Goal: Task Accomplishment & Management: Complete application form

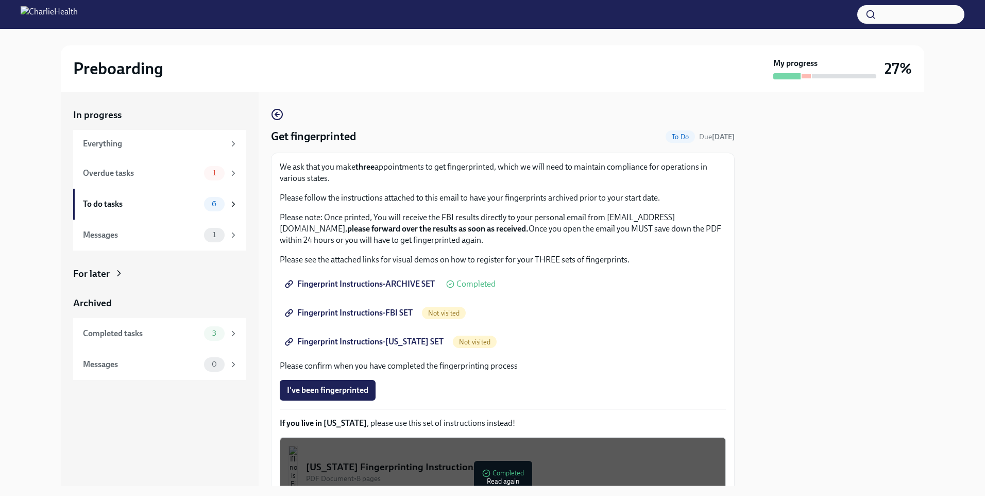
scroll to position [106, 0]
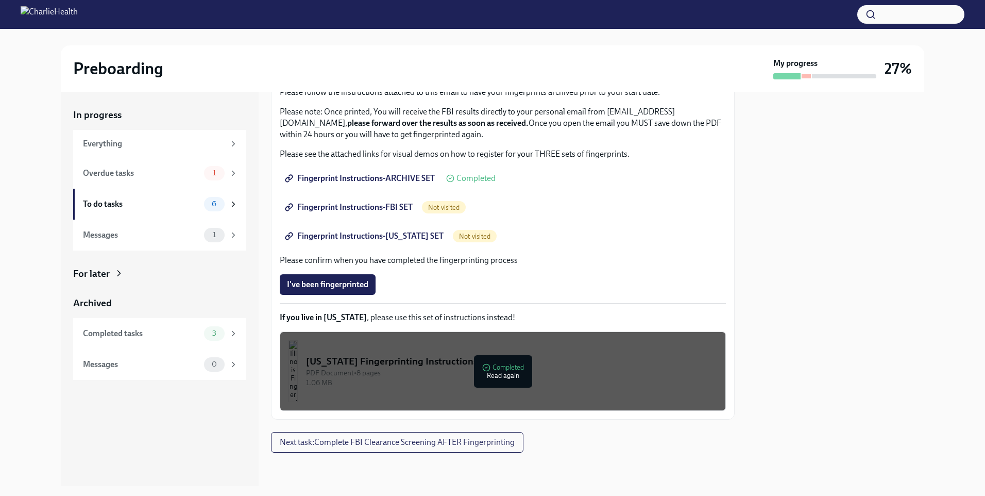
click at [487, 378] on div "1.06 MB" at bounding box center [511, 383] width 411 height 10
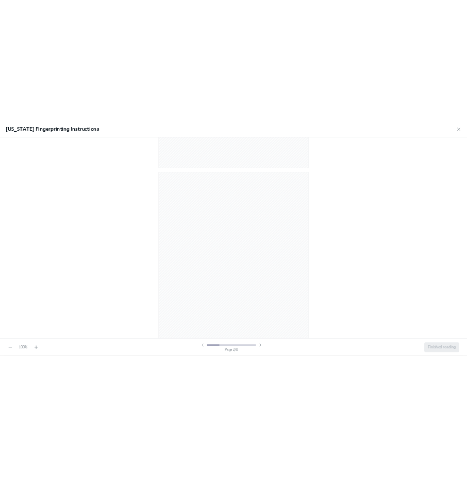
scroll to position [567, 0]
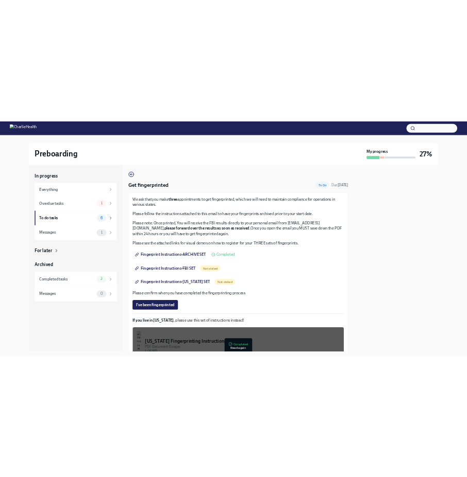
scroll to position [106, 0]
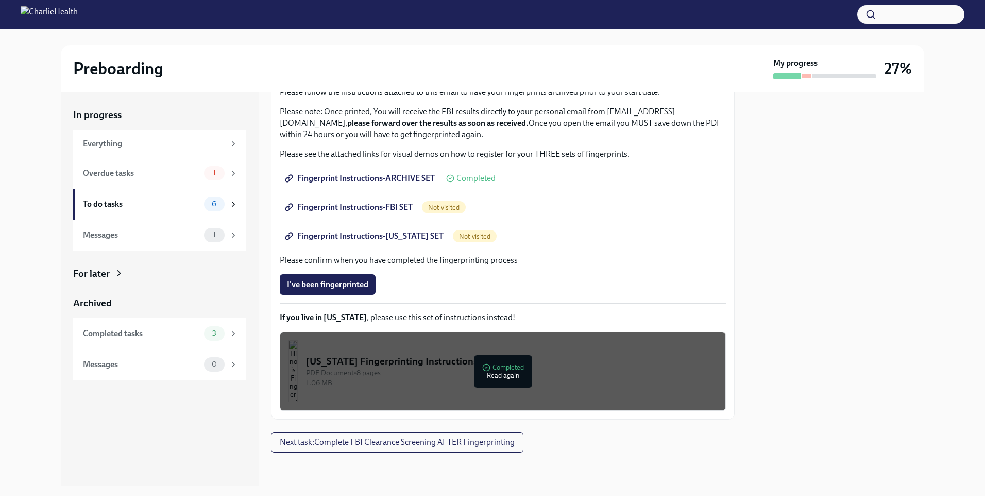
click at [400, 375] on div "PDF Document • 8 pages" at bounding box center [511, 373] width 411 height 10
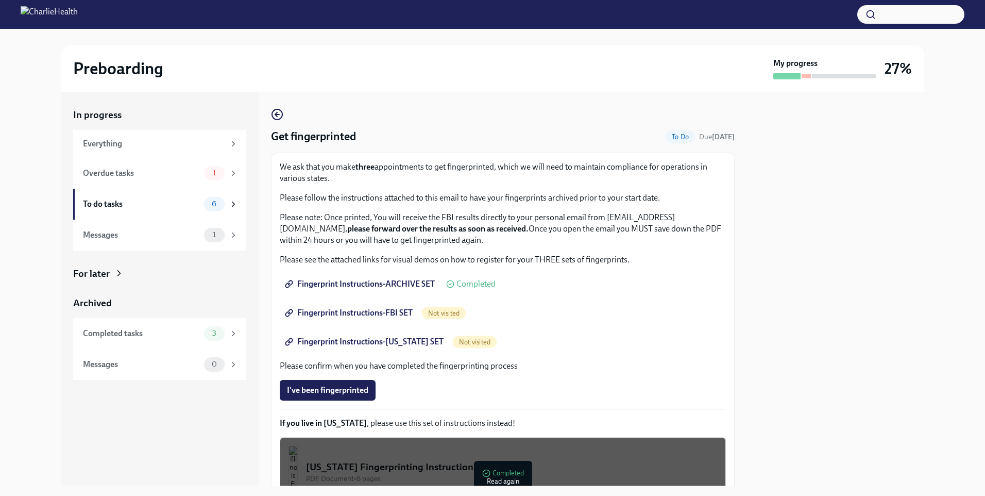
click at [453, 461] on div "[US_STATE] Fingerprinting Instructions" at bounding box center [511, 466] width 411 height 13
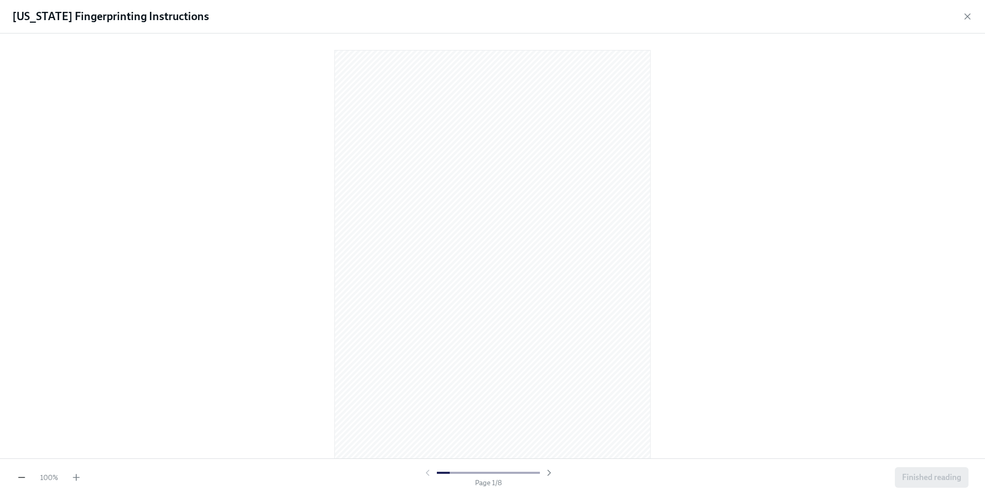
click at [22, 479] on icon "button" at bounding box center [21, 477] width 10 height 10
click at [74, 477] on icon "button" at bounding box center [76, 477] width 10 height 10
click at [21, 479] on icon "button" at bounding box center [21, 477] width 10 height 10
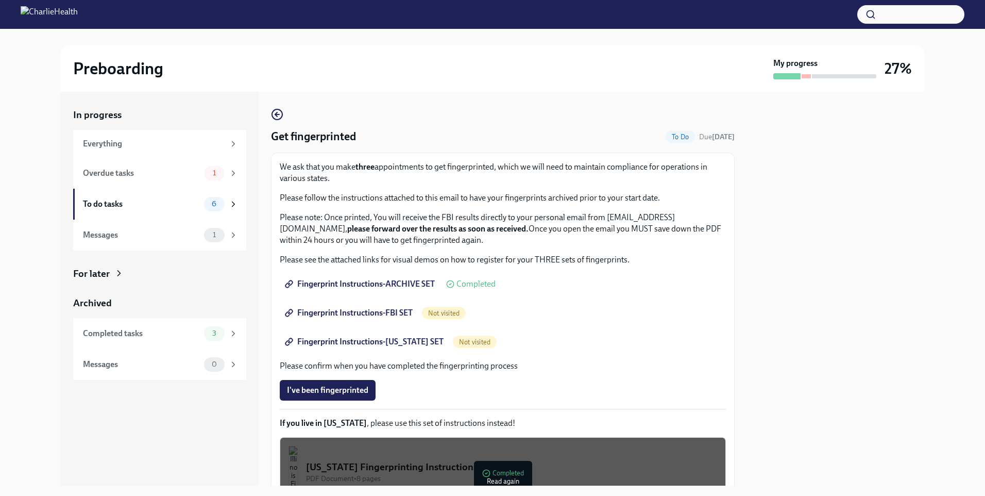
click at [357, 284] on span "Fingerprint Instructions-ARCHIVE SET" at bounding box center [361, 284] width 148 height 10
click at [544, 310] on div "Fingerprint Instructions-FBI SET Not visited" at bounding box center [503, 312] width 446 height 21
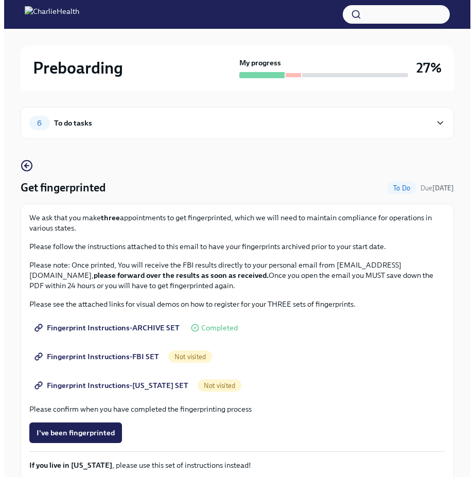
scroll to position [160, 0]
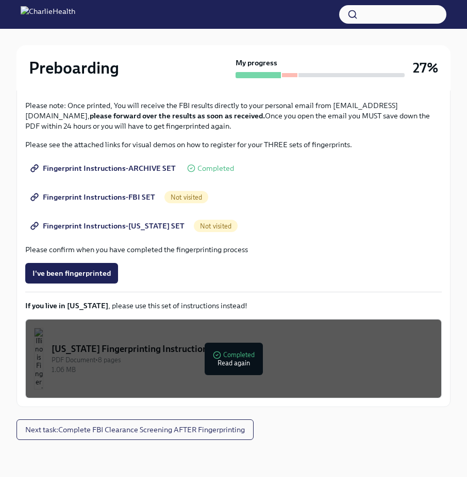
click at [226, 365] on div "PDF Document • 8 pages" at bounding box center [242, 360] width 381 height 10
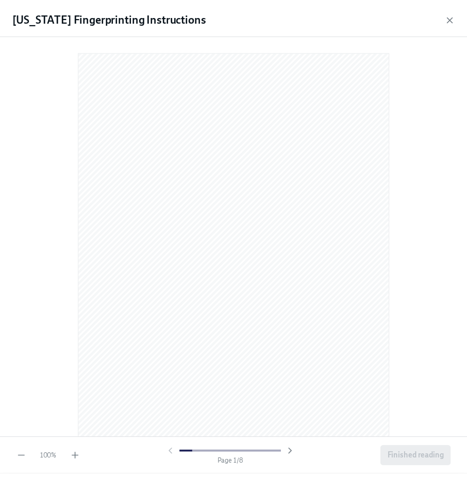
scroll to position [0, 0]
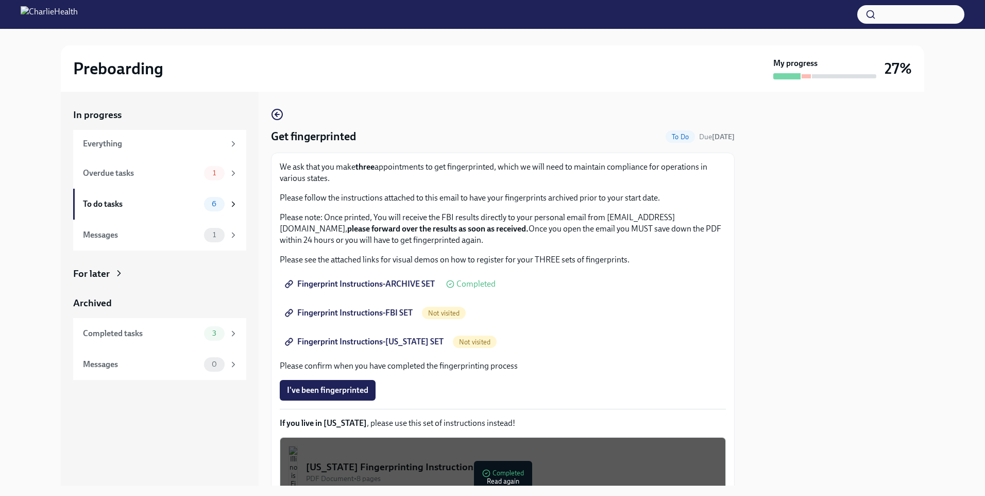
click at [351, 313] on span "Fingerprint Instructions-FBI SET" at bounding box center [350, 313] width 126 height 10
click at [390, 342] on span "Fingerprint Instructions-[US_STATE] SET" at bounding box center [365, 341] width 157 height 10
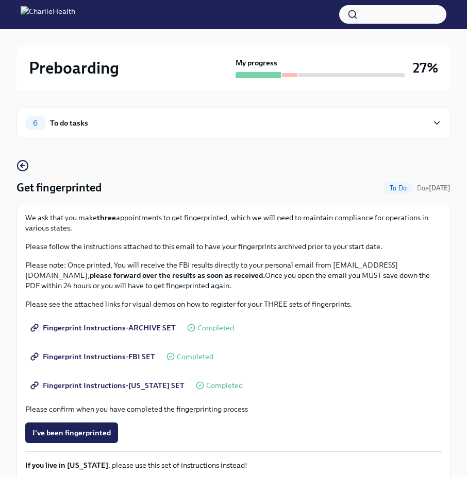
scroll to position [160, 0]
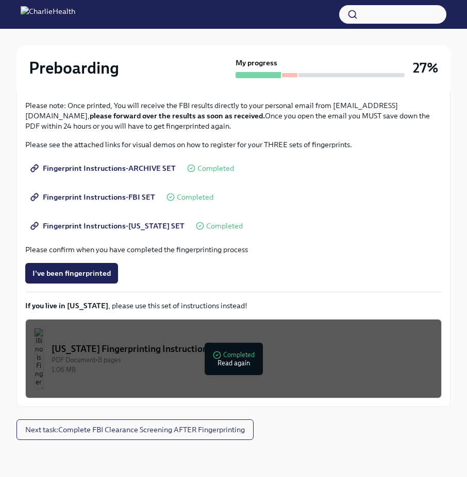
click at [125, 197] on span "Fingerprint Instructions-FBI SET" at bounding box center [93, 197] width 123 height 10
click at [251, 74] on div at bounding box center [257, 75] width 45 height 6
click at [289, 75] on div at bounding box center [289, 75] width 15 height 4
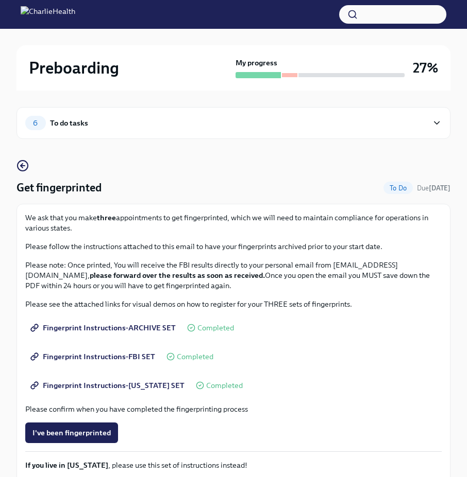
click at [425, 124] on div "6 To do tasks" at bounding box center [226, 123] width 402 height 14
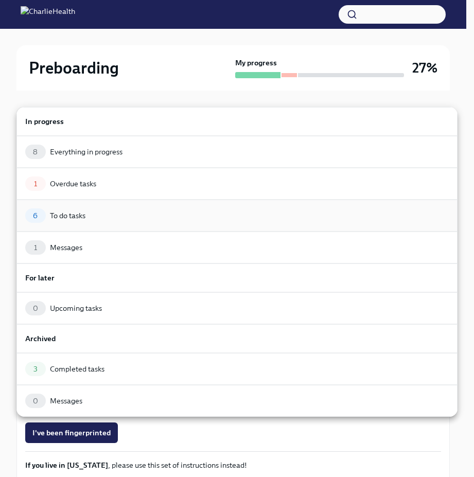
click at [57, 217] on div "To do tasks" at bounding box center [68, 216] width 36 height 10
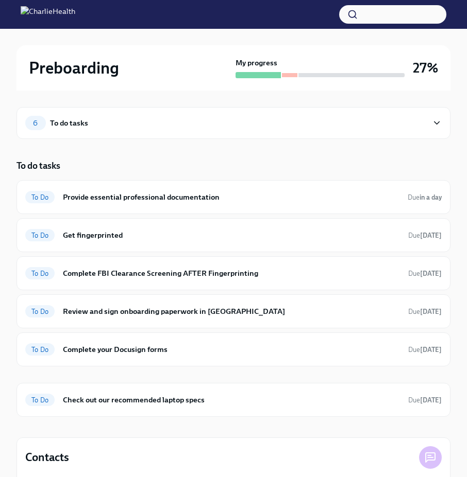
click at [437, 123] on icon at bounding box center [437, 123] width 10 height 10
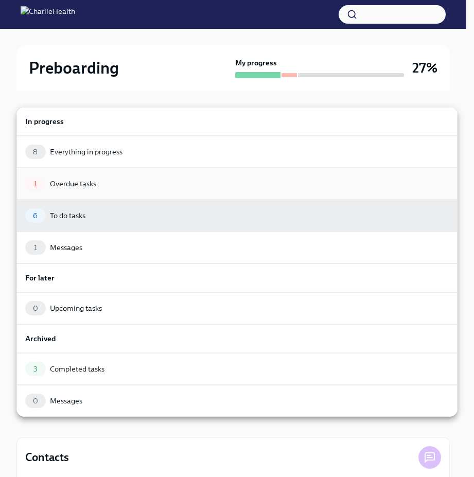
click at [66, 183] on div "Overdue tasks" at bounding box center [73, 184] width 46 height 10
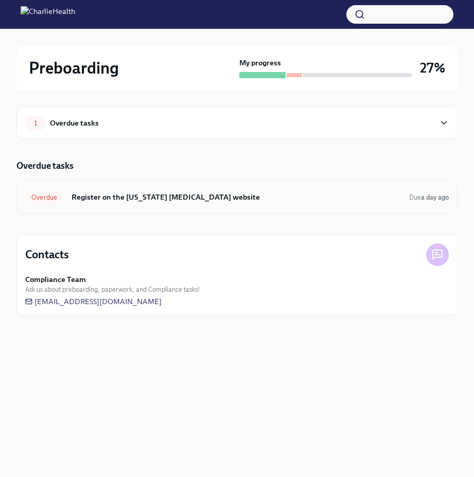
click at [41, 197] on span "Overdue" at bounding box center [44, 198] width 38 height 8
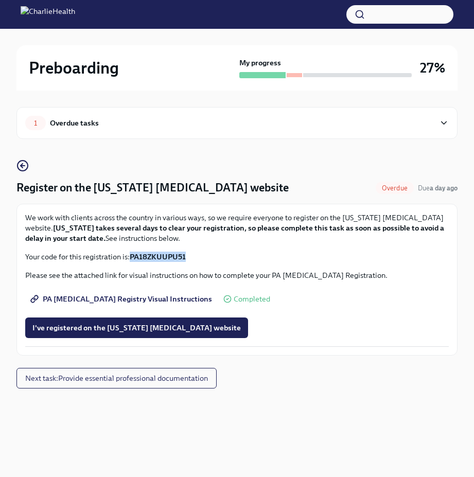
drag, startPoint x: 132, startPoint y: 258, endPoint x: 192, endPoint y: 258, distance: 59.8
click at [192, 258] on p "Your code for this registration is: PA18ZKUUPU51" at bounding box center [237, 257] width 424 height 10
drag, startPoint x: 192, startPoint y: 258, endPoint x: 179, endPoint y: 257, distance: 13.0
copy strong "PA18ZKUUPU51"
click at [423, 309] on div "PA Child Abuse Registry Visual Instructions Completed" at bounding box center [237, 299] width 424 height 21
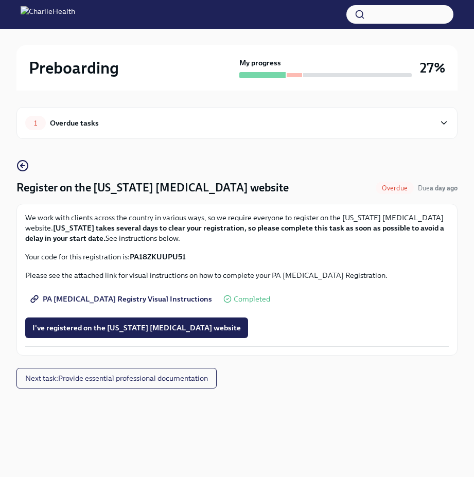
click at [140, 301] on span "PA [MEDICAL_DATA] Registry Visual Instructions" at bounding box center [122, 299] width 180 height 10
click at [442, 122] on icon at bounding box center [444, 123] width 10 height 10
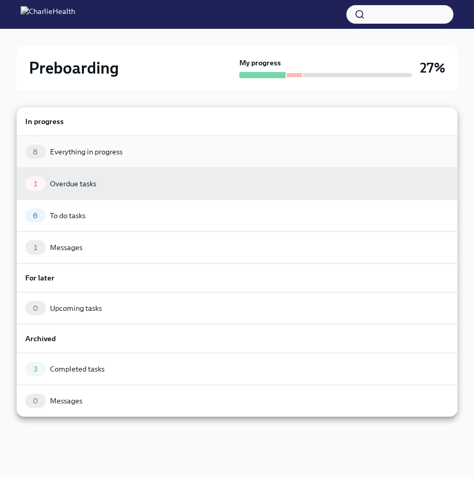
click at [71, 152] on div "Everything in progress" at bounding box center [86, 152] width 73 height 10
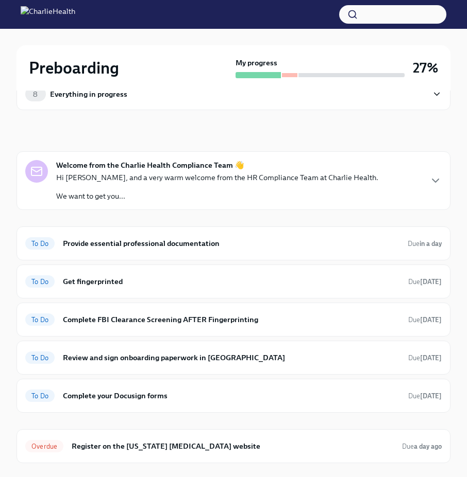
scroll to position [183, 0]
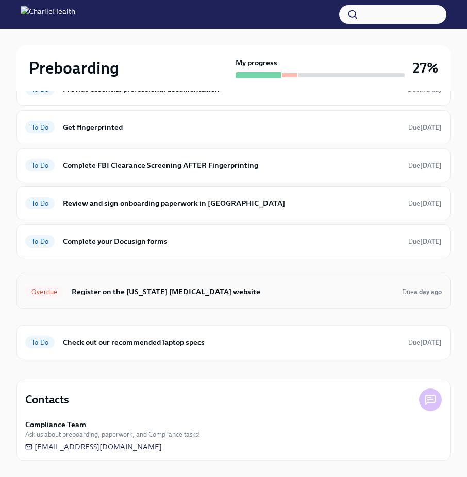
click at [45, 293] on span "Overdue" at bounding box center [44, 292] width 38 height 8
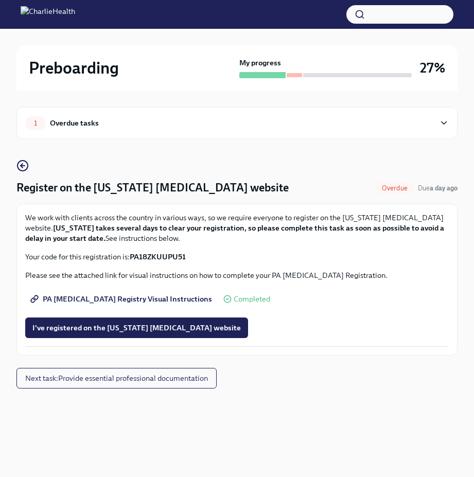
click at [224, 300] on div "Completed" at bounding box center [247, 299] width 47 height 8
click at [107, 379] on span "Next task : Provide essential professional documentation" at bounding box center [116, 378] width 183 height 10
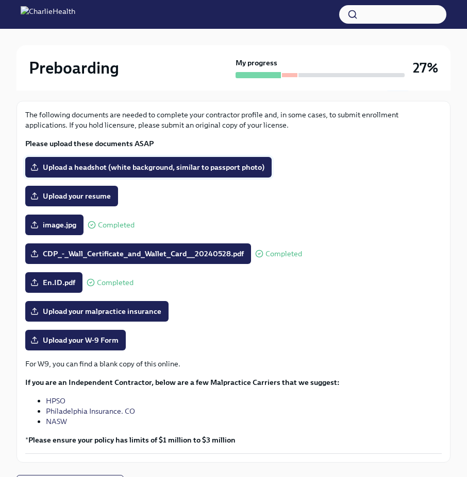
scroll to position [159, 0]
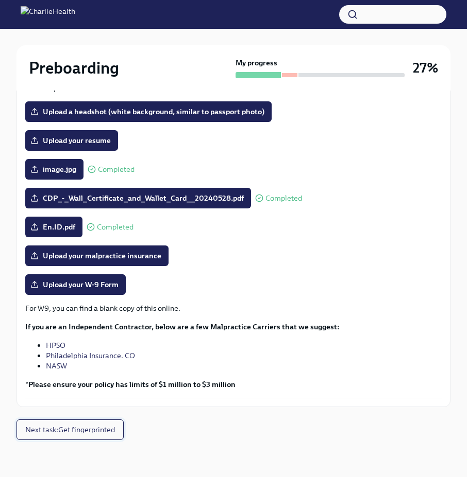
click at [92, 426] on span "Next task : Get fingerprinted" at bounding box center [70, 430] width 90 height 10
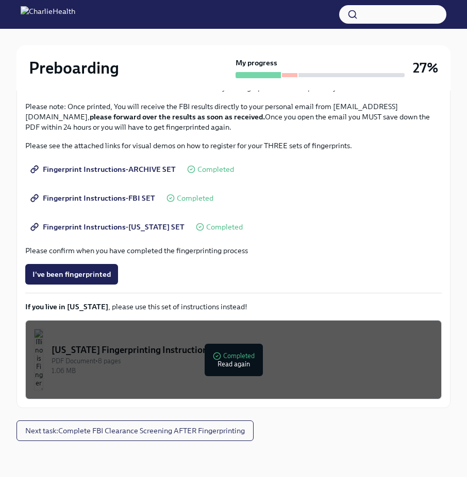
scroll to position [160, 0]
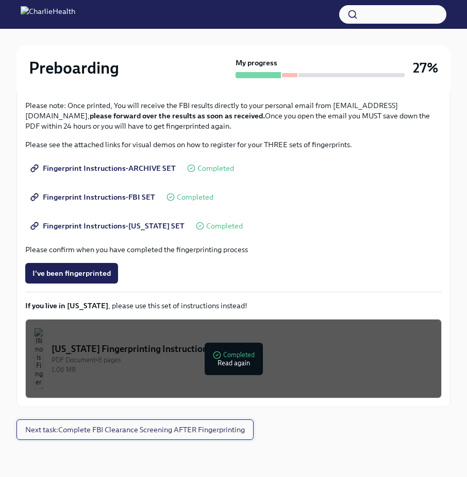
click at [157, 433] on span "Next task : Complete FBI Clearance Screening AFTER Fingerprinting" at bounding box center [134, 430] width 219 height 10
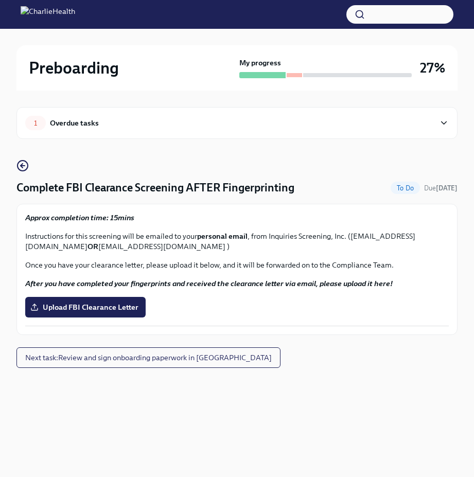
click at [227, 135] on div "1 Overdue tasks" at bounding box center [236, 123] width 441 height 32
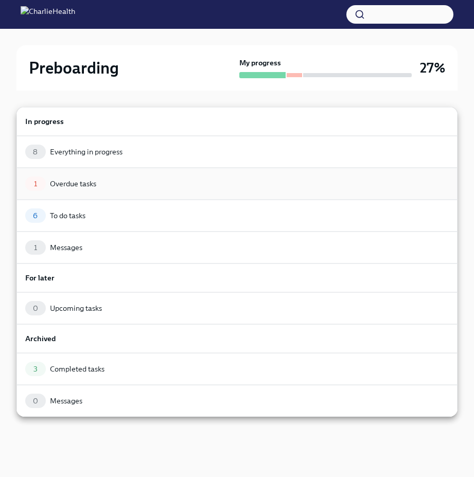
click at [60, 188] on div "Overdue tasks" at bounding box center [73, 184] width 46 height 10
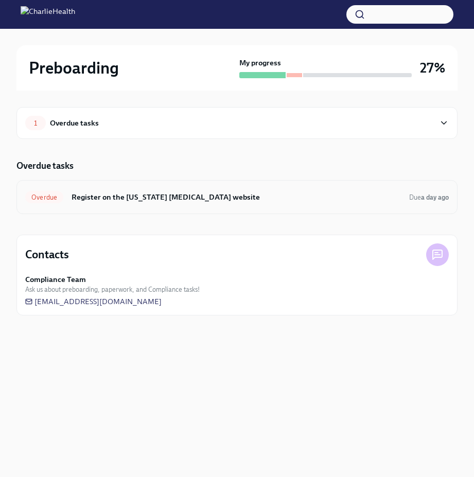
click at [49, 198] on span "Overdue" at bounding box center [44, 198] width 38 height 8
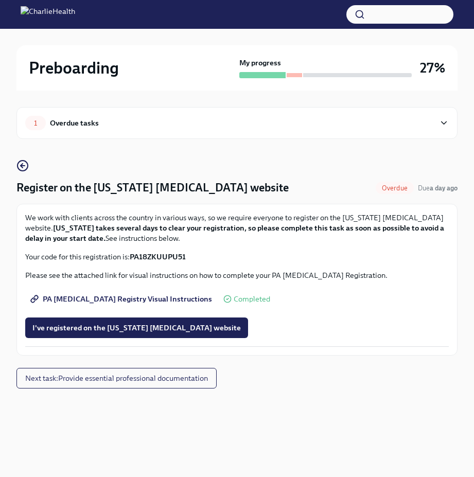
click at [234, 299] on span "Completed" at bounding box center [252, 300] width 37 height 8
click at [70, 330] on span "I've registered on the [US_STATE] [MEDICAL_DATA] website" at bounding box center [136, 328] width 209 height 10
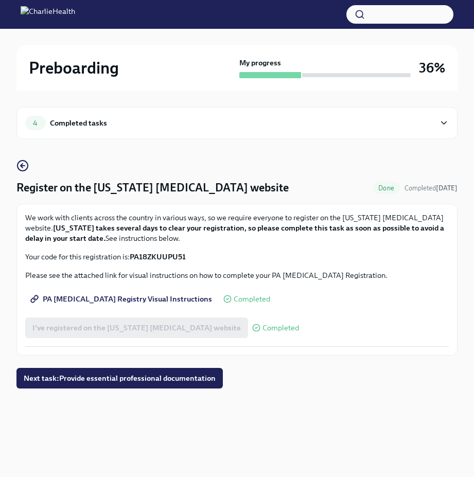
click at [209, 116] on div "4 Completed tasks" at bounding box center [230, 123] width 410 height 14
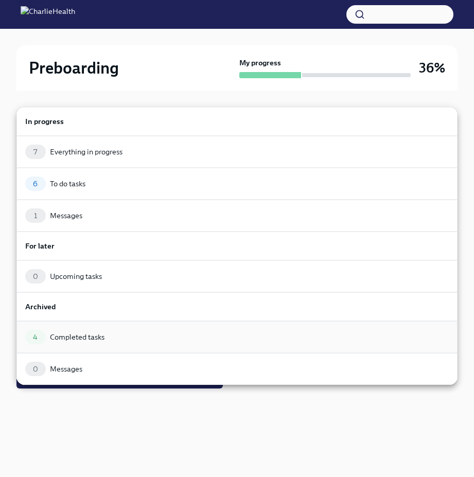
click at [73, 336] on div "Completed tasks" at bounding box center [77, 337] width 55 height 10
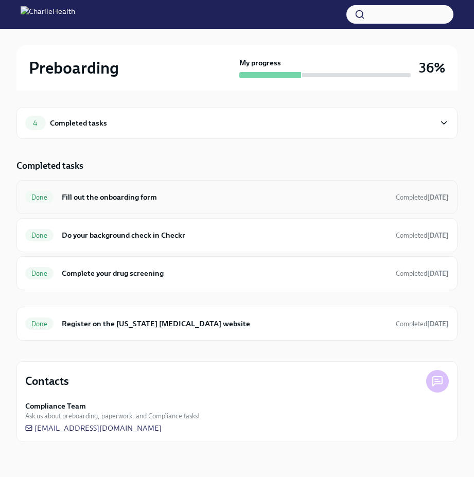
click at [105, 197] on h6 "Fill out the onboarding form" at bounding box center [225, 197] width 326 height 11
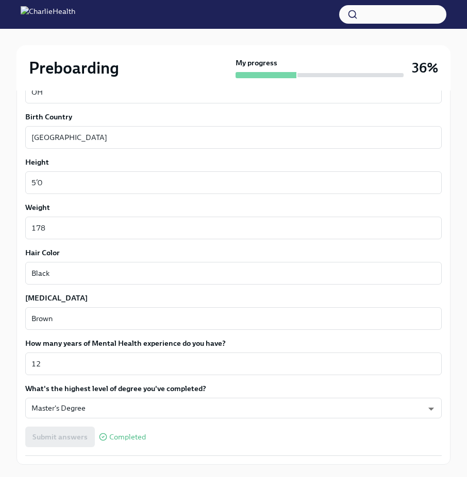
scroll to position [882, 0]
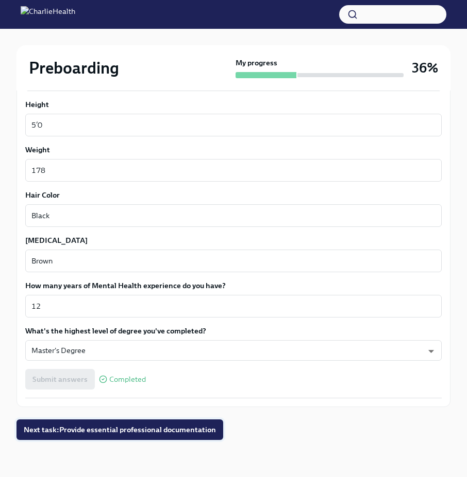
click at [124, 431] on span "Next task : Provide essential professional documentation" at bounding box center [120, 430] width 192 height 10
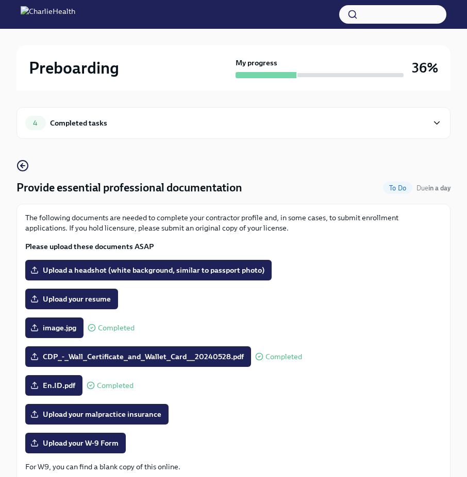
click at [431, 123] on div "4 Completed tasks" at bounding box center [233, 123] width 416 height 14
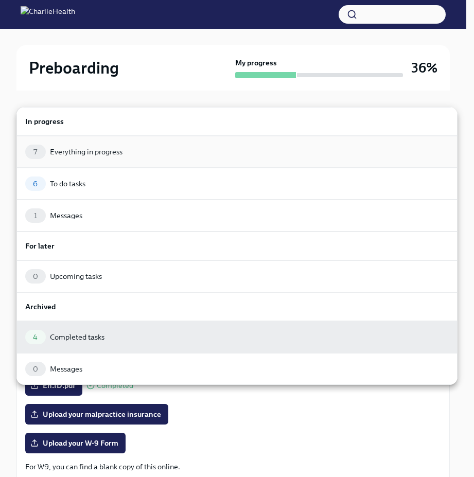
click at [62, 153] on div "Everything in progress" at bounding box center [86, 152] width 73 height 10
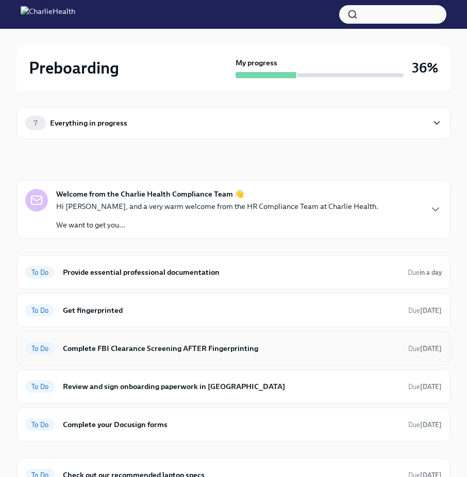
scroll to position [133, 0]
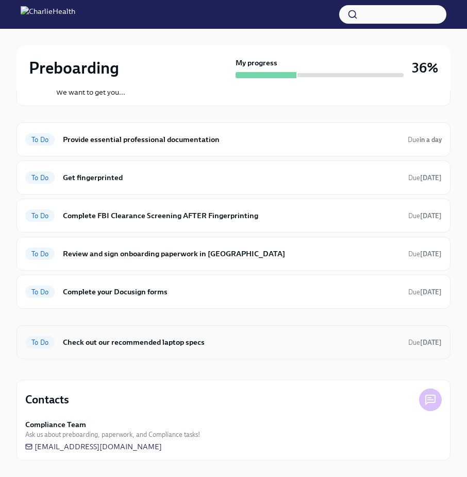
click at [44, 344] on span "To Do" at bounding box center [39, 343] width 29 height 8
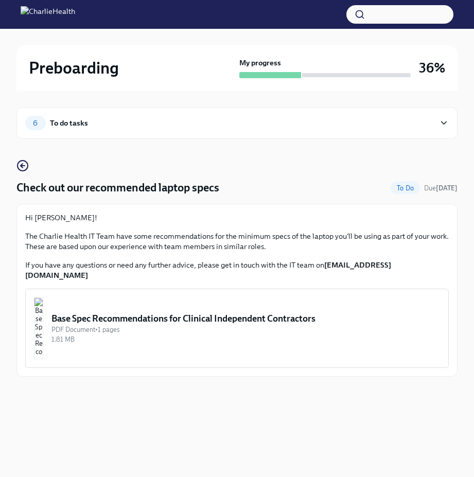
click at [43, 326] on img "button" at bounding box center [38, 329] width 9 height 62
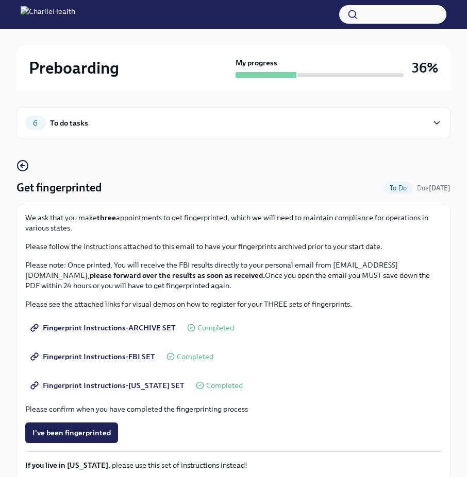
click at [436, 123] on icon at bounding box center [437, 123] width 10 height 10
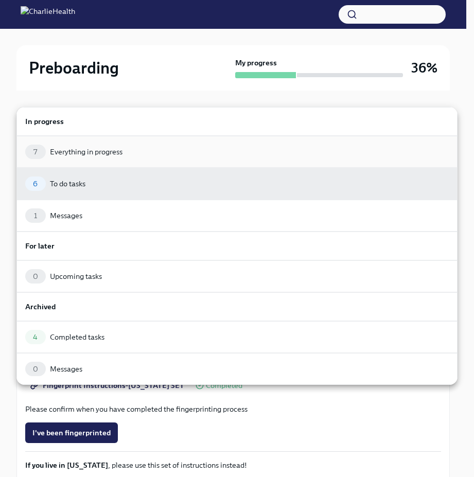
click at [97, 158] on div "7 Everything in progress" at bounding box center [237, 152] width 424 height 14
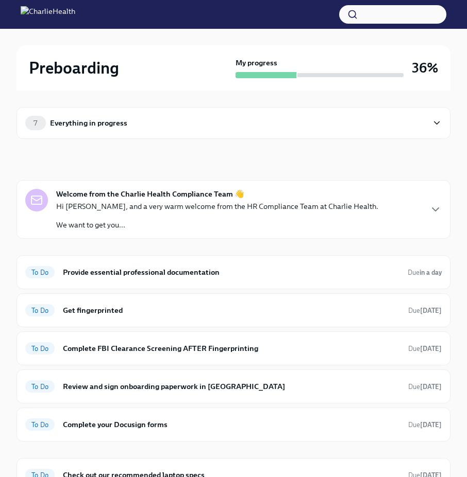
click at [432, 118] on icon at bounding box center [437, 123] width 10 height 10
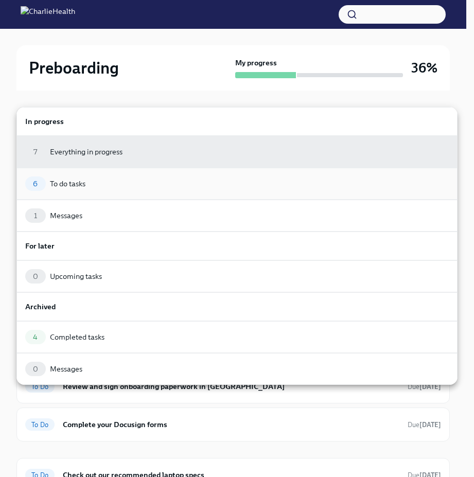
click at [96, 186] on div "6 To do tasks" at bounding box center [237, 184] width 424 height 14
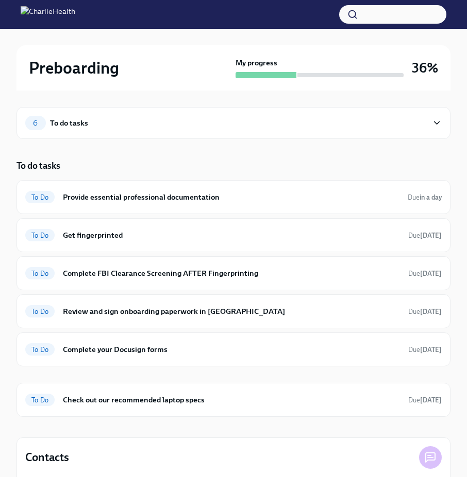
click at [427, 118] on div "6 To do tasks" at bounding box center [226, 123] width 402 height 14
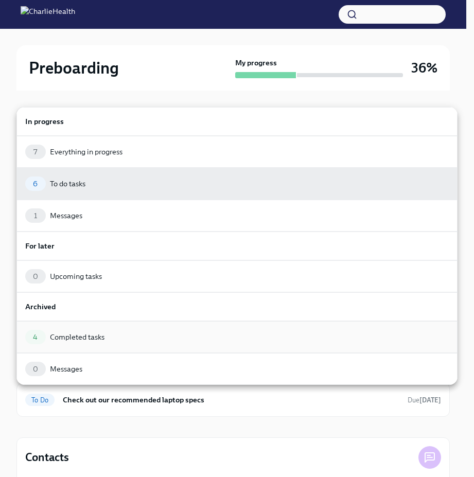
click at [100, 337] on div "Completed tasks" at bounding box center [77, 337] width 55 height 10
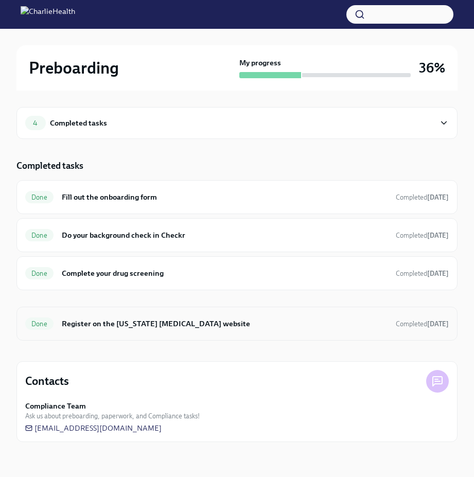
click at [111, 328] on h6 "Register on the [US_STATE] [MEDICAL_DATA] website" at bounding box center [225, 323] width 326 height 11
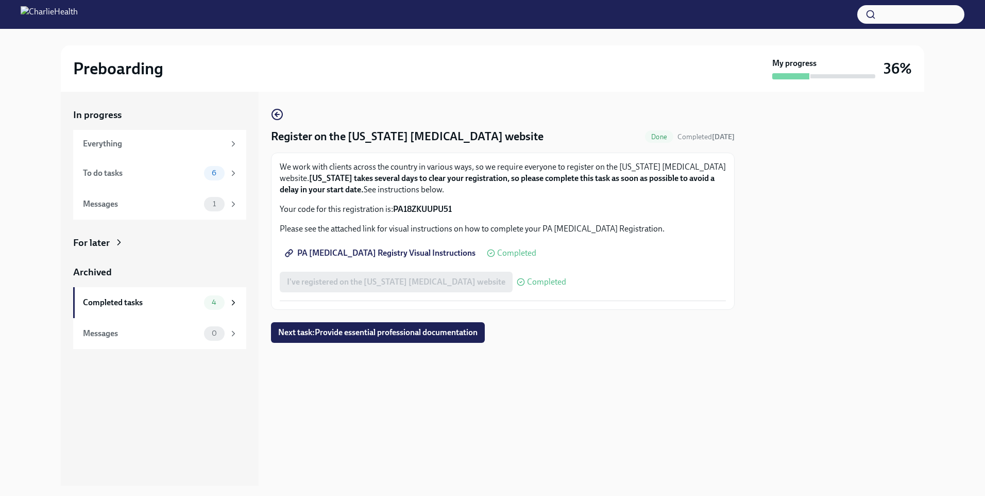
click at [367, 250] on span "PA [MEDICAL_DATA] Registry Visual Instructions" at bounding box center [381, 253] width 189 height 10
click at [474, 283] on div "Completed" at bounding box center [541, 282] width 49 height 8
click at [127, 200] on div "Messages" at bounding box center [141, 203] width 117 height 11
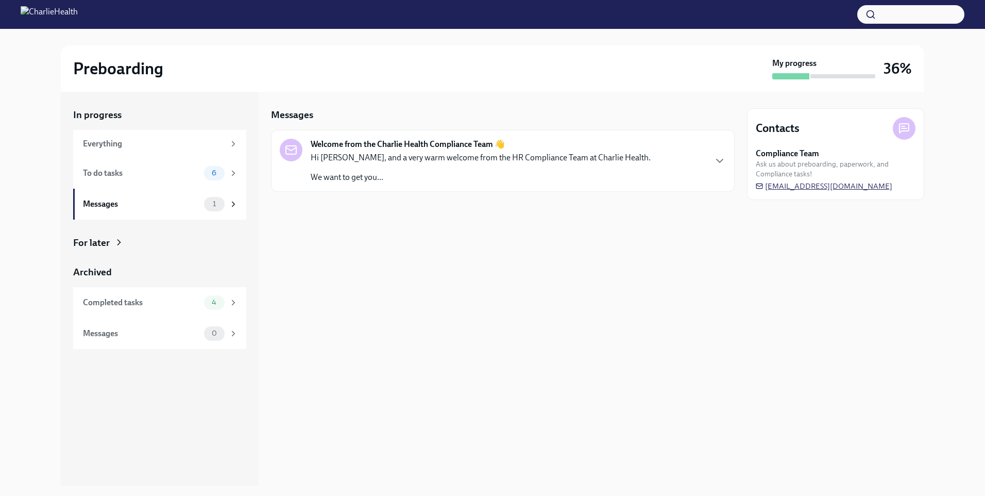
click at [474, 184] on span "[EMAIL_ADDRESS][DOMAIN_NAME]" at bounding box center [824, 186] width 137 height 10
click at [474, 163] on icon "button" at bounding box center [719, 161] width 12 height 12
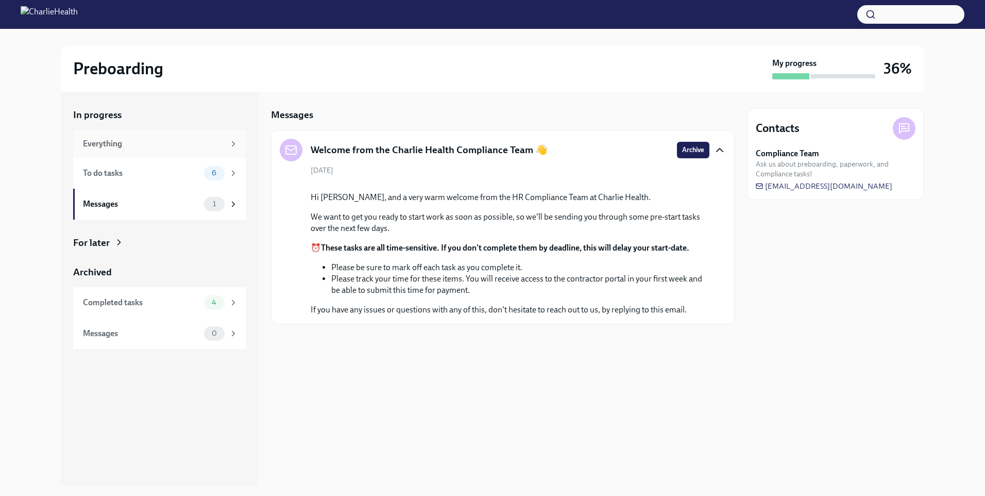
click at [142, 146] on div "Everything" at bounding box center [154, 143] width 142 height 11
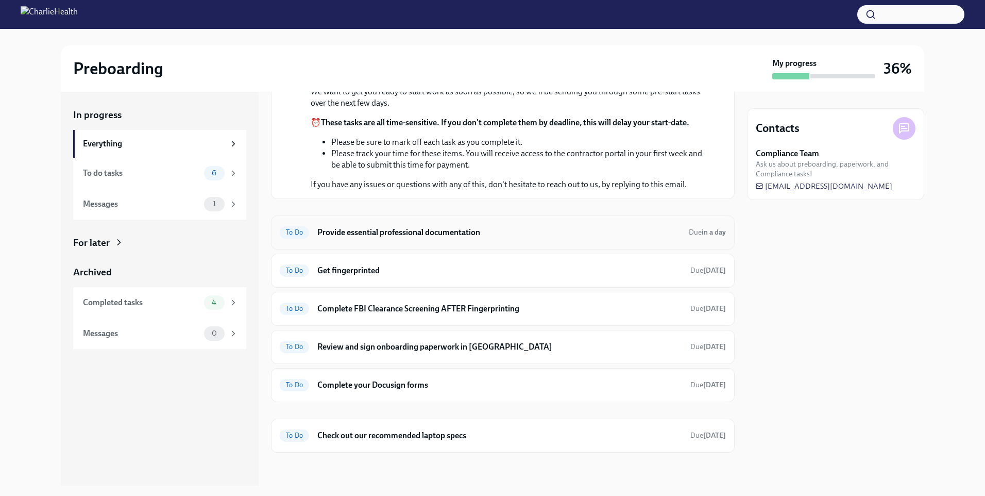
scroll to position [52, 0]
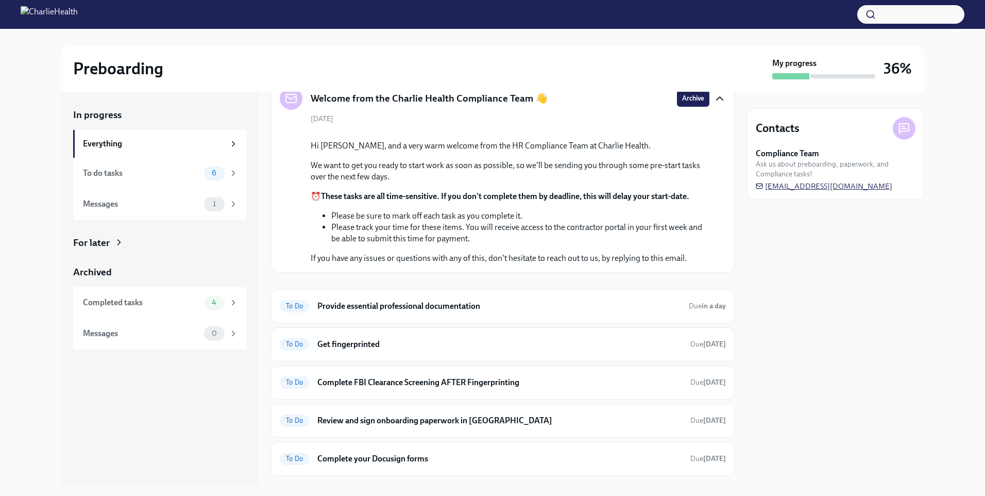
click at [474, 187] on span "[EMAIL_ADDRESS][DOMAIN_NAME]" at bounding box center [824, 186] width 137 height 10
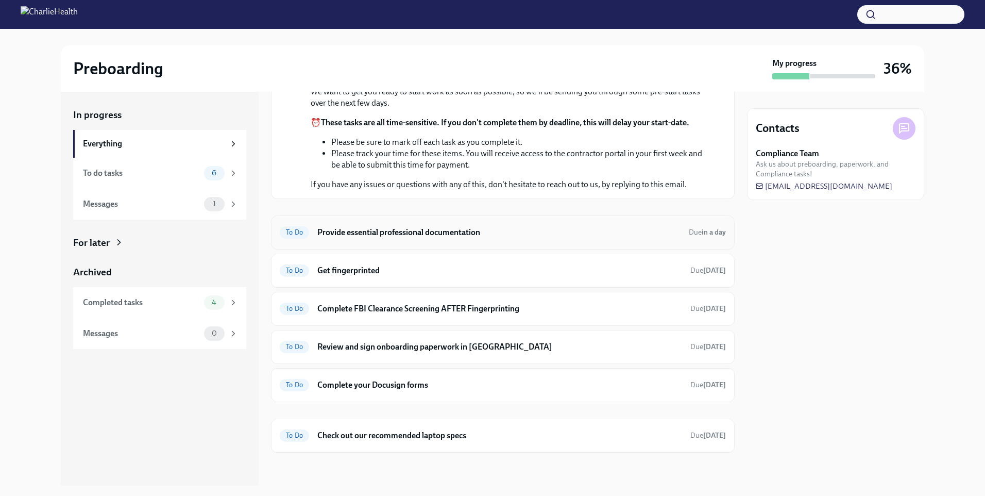
click at [347, 238] on h6 "Provide essential professional documentation" at bounding box center [498, 232] width 363 height 11
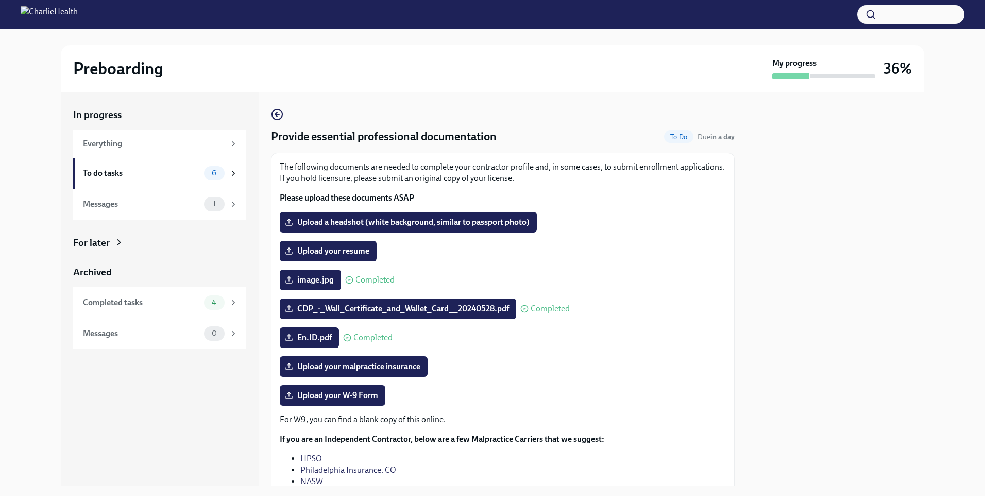
scroll to position [105, 0]
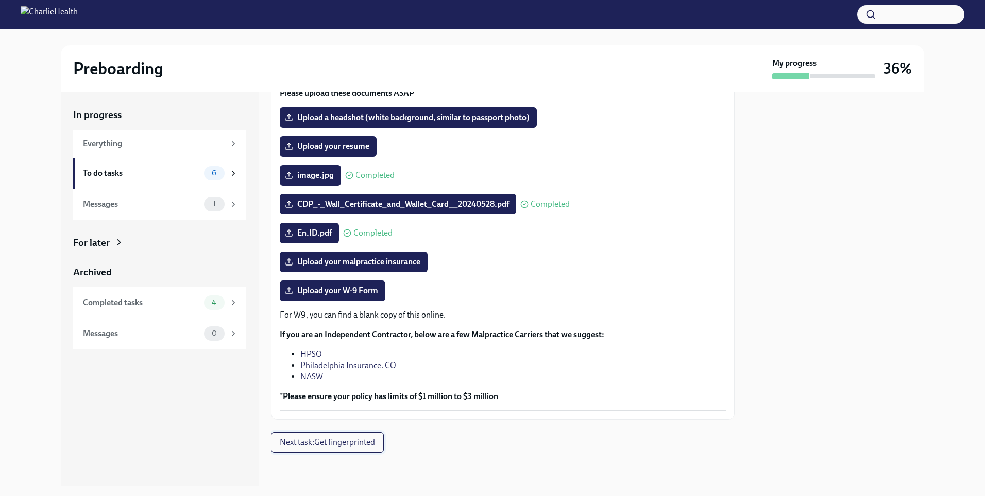
click at [352, 444] on span "Next task : Get fingerprinted" at bounding box center [327, 442] width 95 height 10
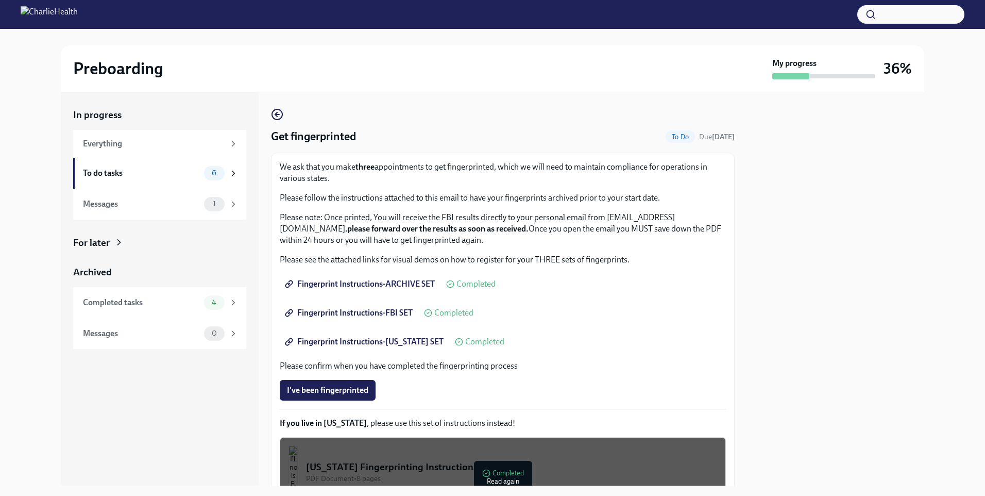
scroll to position [106, 0]
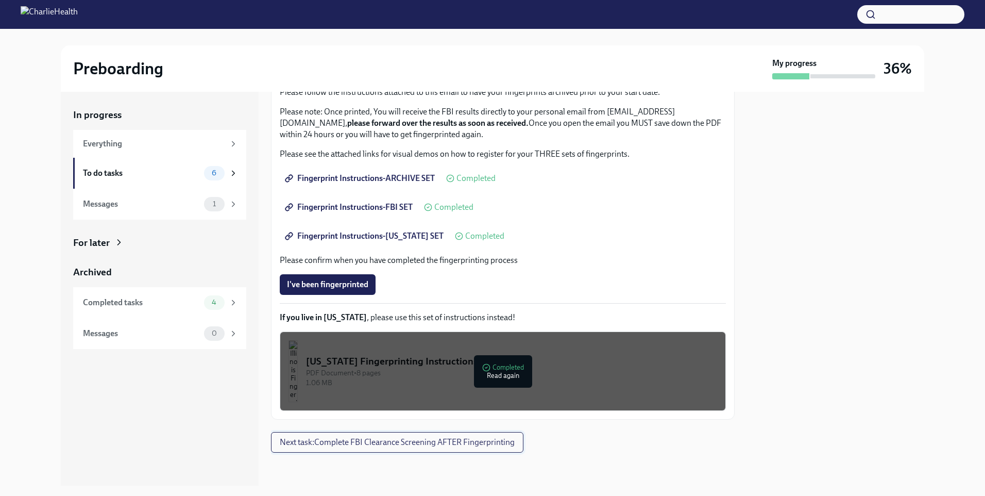
click at [429, 441] on span "Next task : Complete FBI Clearance Screening AFTER Fingerprinting" at bounding box center [397, 442] width 235 height 10
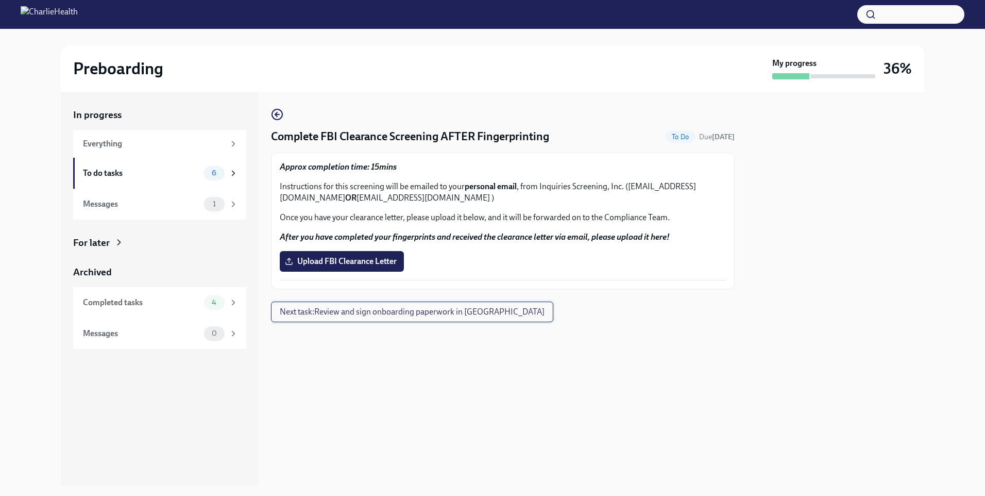
click at [410, 313] on span "Next task : Review and sign onboarding paperwork in [GEOGRAPHIC_DATA]" at bounding box center [412, 311] width 265 height 10
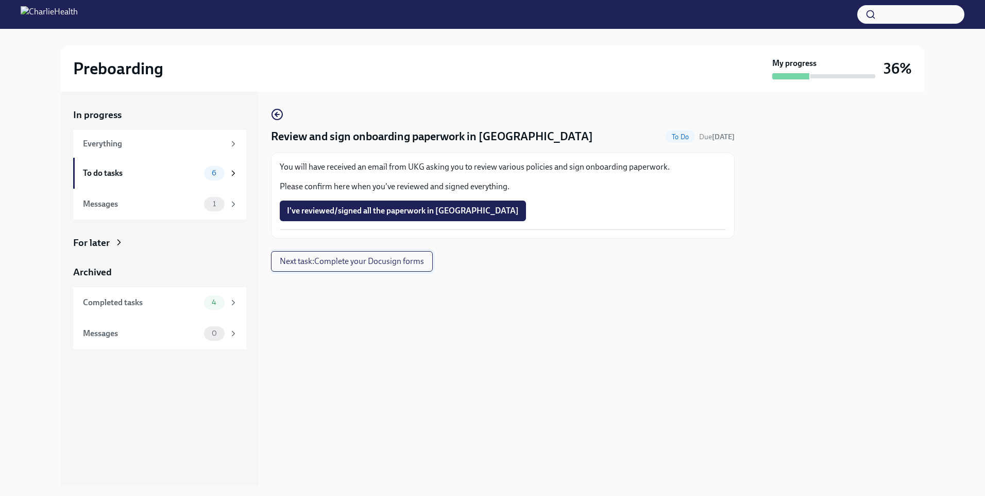
click at [390, 265] on span "Next task : Complete your Docusign forms" at bounding box center [352, 261] width 144 height 10
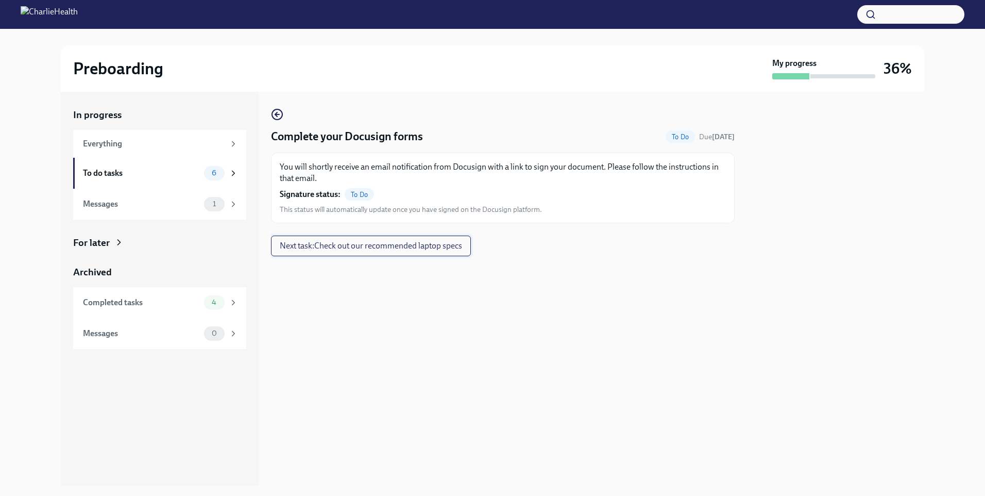
click at [399, 248] on span "Next task : Check out our recommended laptop specs" at bounding box center [371, 246] width 182 height 10
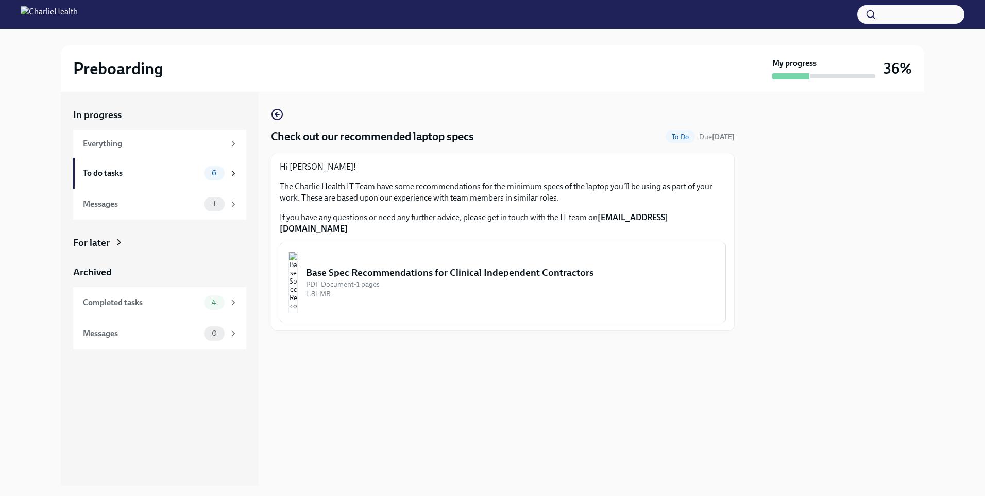
click at [474, 371] on div "Check out our recommended laptop specs To Do Due [DATE] Hi [PERSON_NAME]! The C…" at bounding box center [503, 289] width 464 height 394
click at [154, 173] on div "To do tasks" at bounding box center [141, 172] width 117 height 11
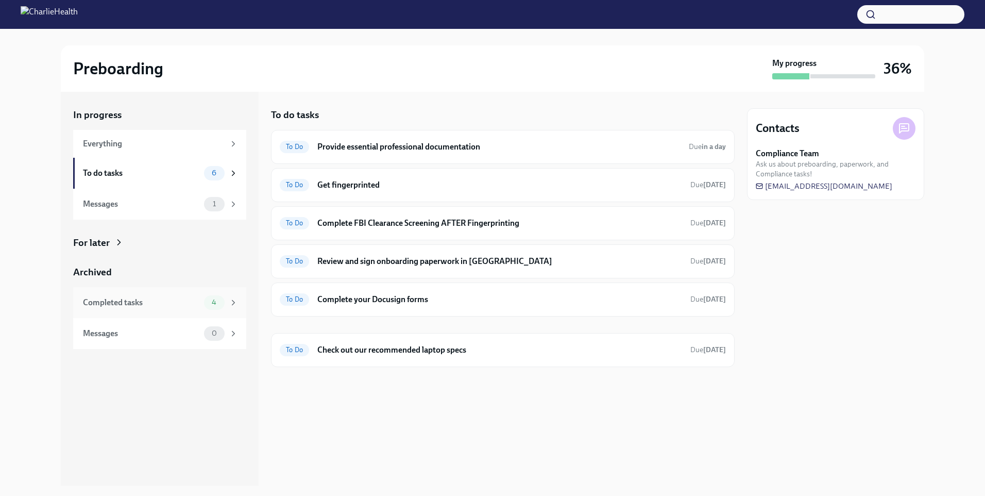
click at [149, 301] on div "Completed tasks" at bounding box center [141, 302] width 117 height 11
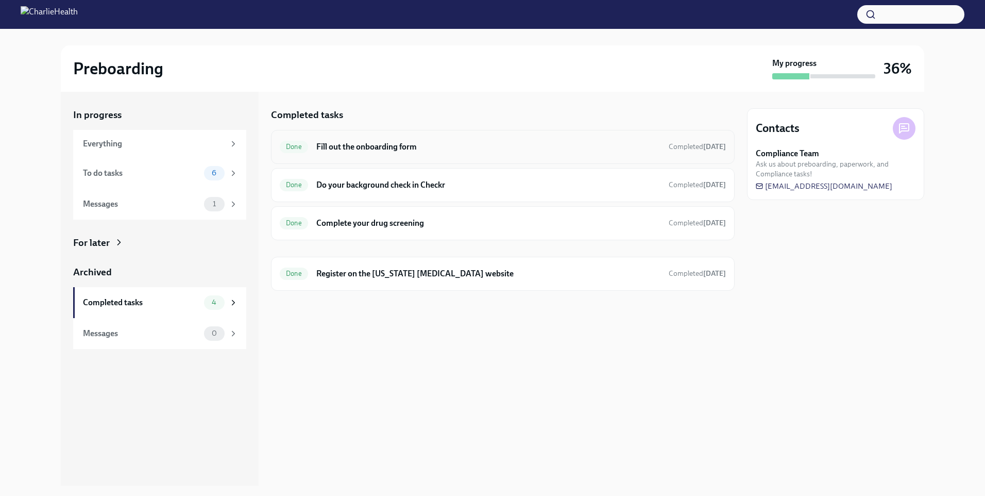
click at [355, 146] on h6 "Fill out the onboarding form" at bounding box center [488, 146] width 344 height 11
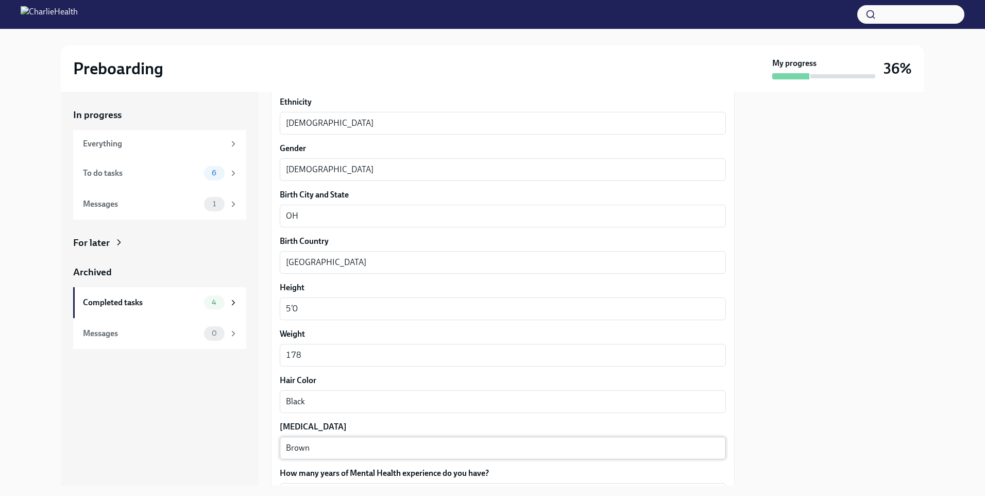
scroll to position [847, 0]
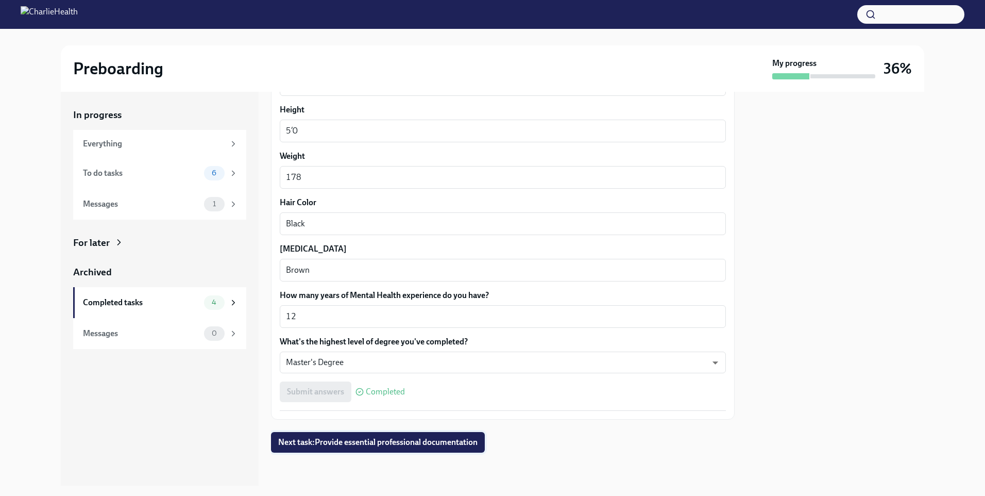
click at [368, 443] on span "Next task : Provide essential professional documentation" at bounding box center [377, 442] width 199 height 10
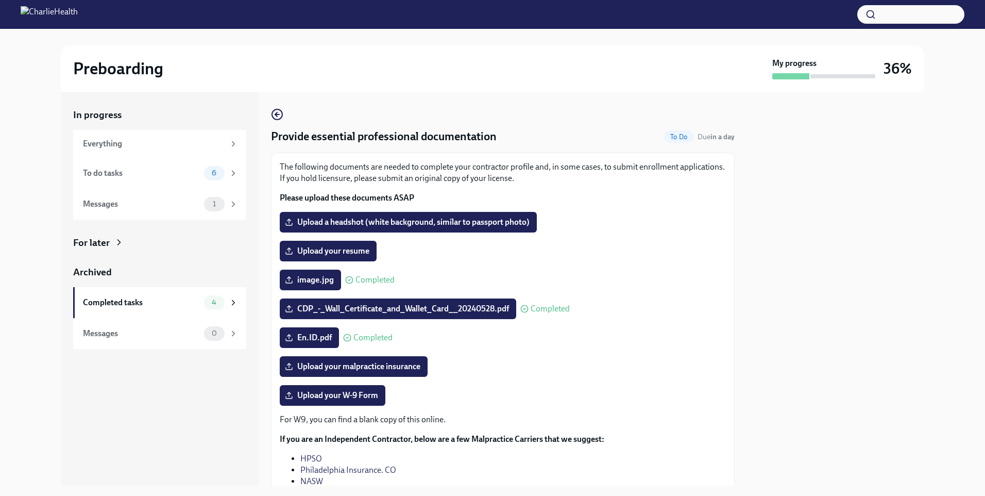
scroll to position [105, 0]
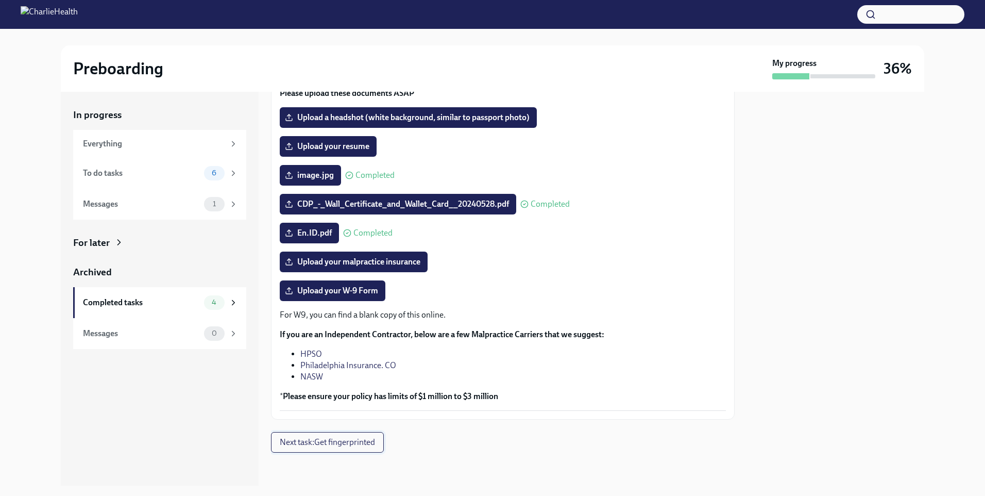
click at [364, 444] on span "Next task : Get fingerprinted" at bounding box center [327, 442] width 95 height 10
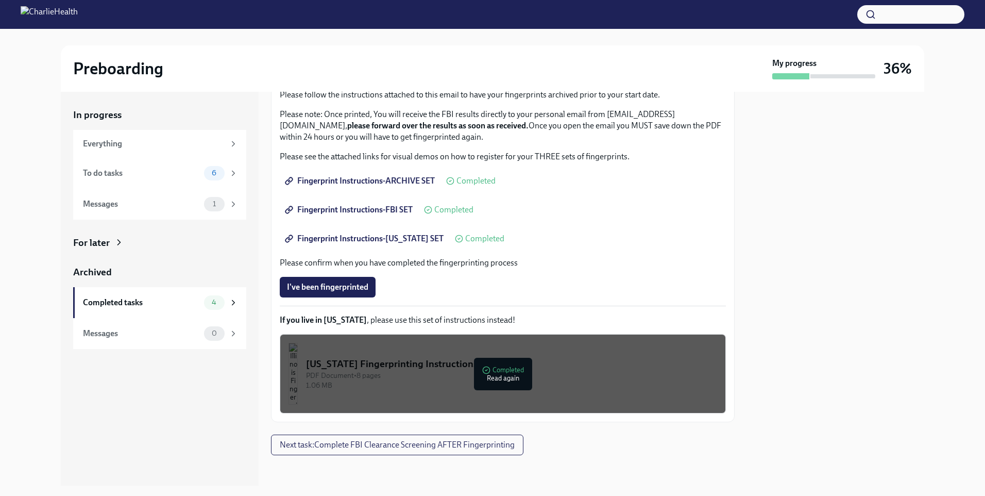
scroll to position [106, 0]
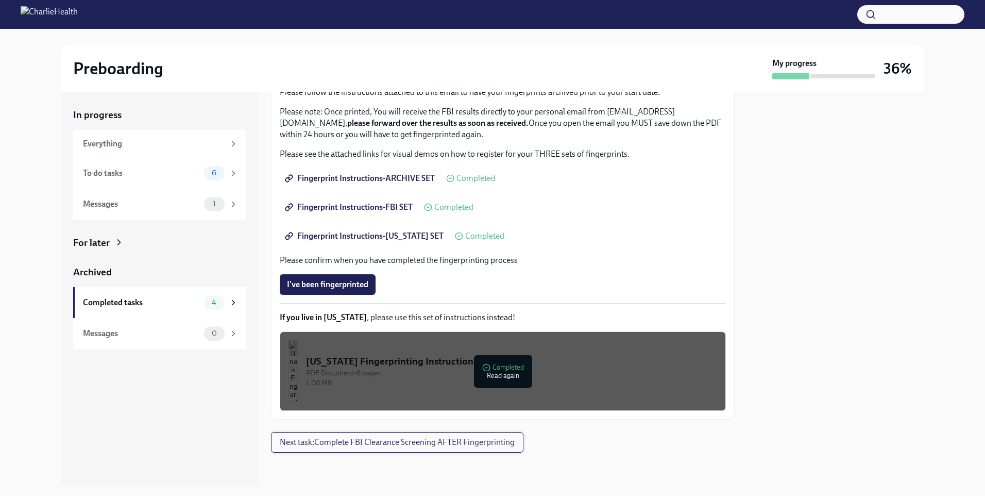
click at [424, 441] on span "Next task : Complete FBI Clearance Screening AFTER Fingerprinting" at bounding box center [397, 442] width 235 height 10
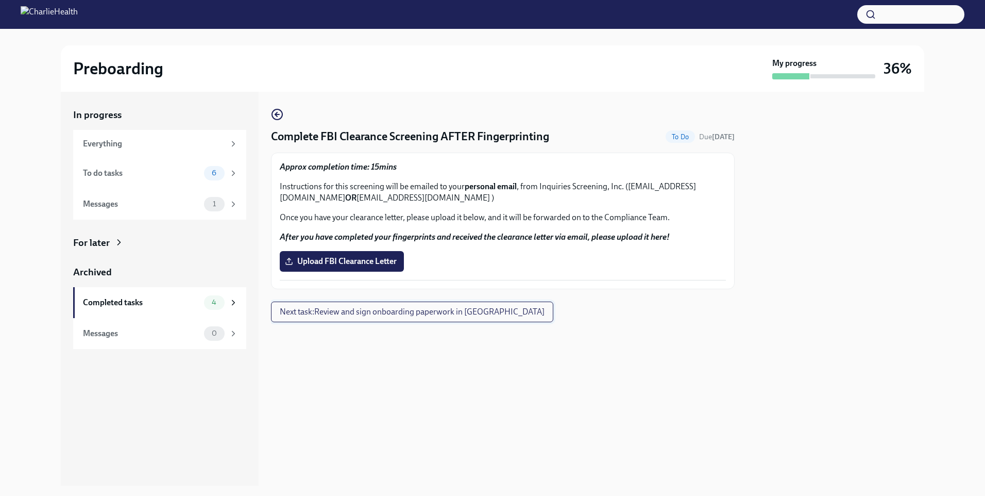
click at [359, 314] on span "Next task : Review and sign onboarding paperwork in [GEOGRAPHIC_DATA]" at bounding box center [412, 311] width 265 height 10
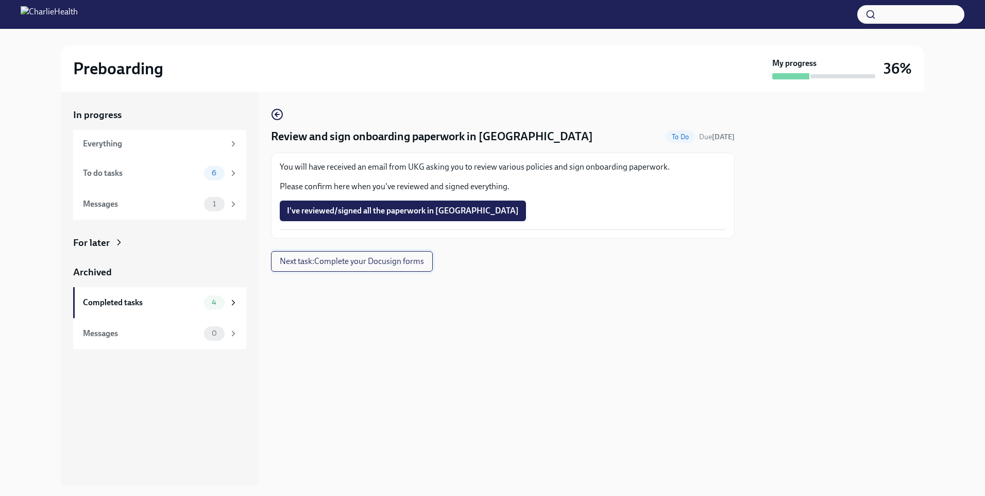
click at [382, 260] on span "Next task : Complete your Docusign forms" at bounding box center [352, 261] width 144 height 10
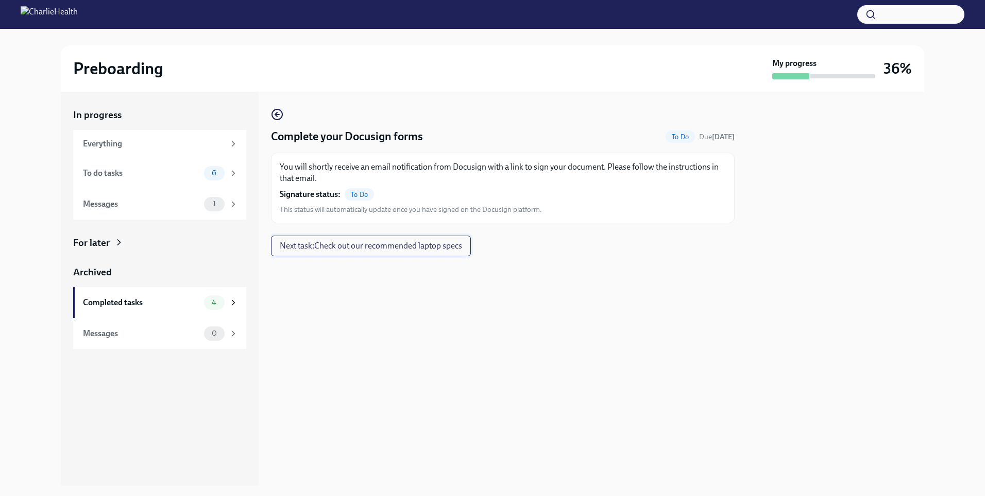
click at [382, 244] on span "Next task : Check out our recommended laptop specs" at bounding box center [371, 246] width 182 height 10
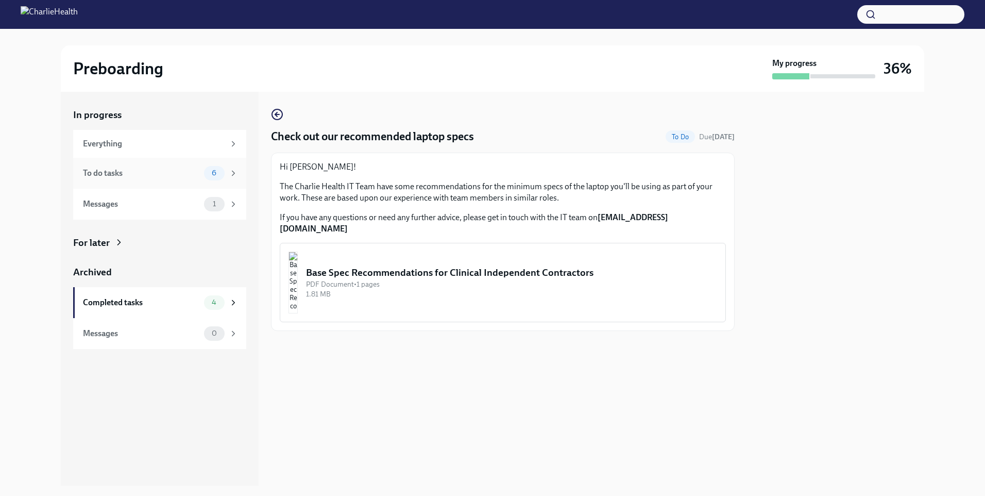
click at [191, 178] on div "To do tasks" at bounding box center [141, 172] width 117 height 11
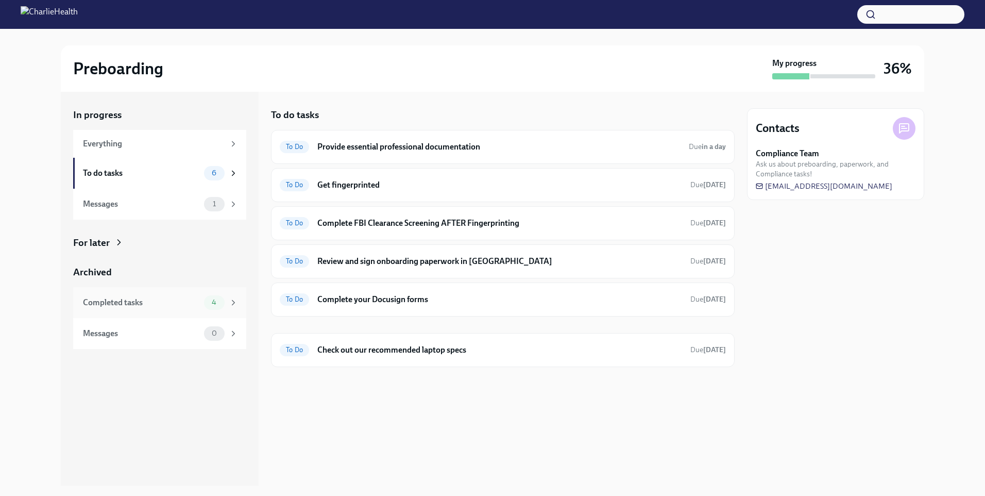
click at [216, 308] on div "4" at bounding box center [214, 302] width 21 height 14
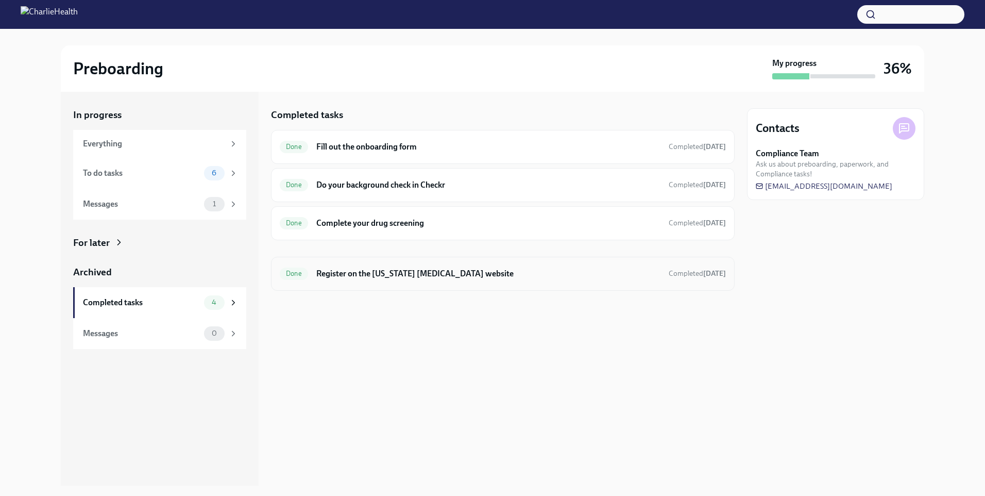
click at [380, 277] on h6 "Register on the [US_STATE] [MEDICAL_DATA] website" at bounding box center [488, 273] width 344 height 11
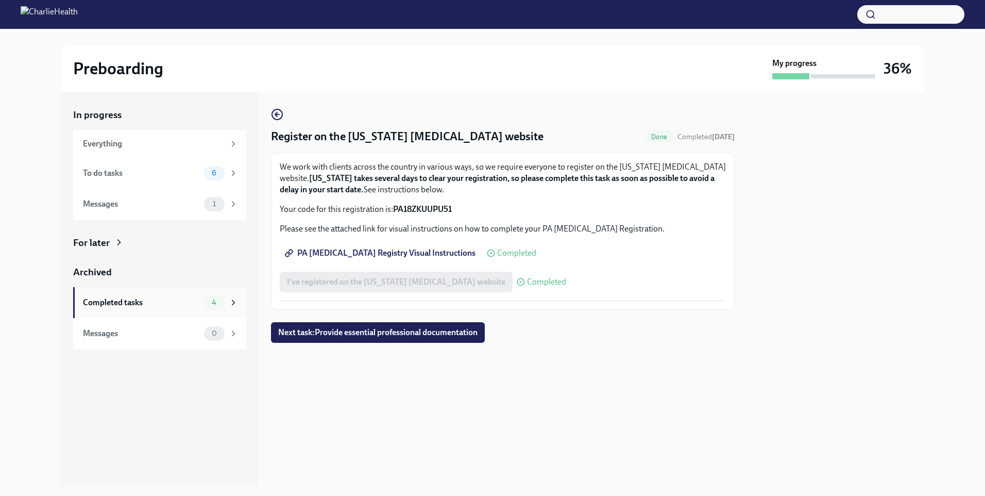
click at [197, 304] on div "Completed tasks" at bounding box center [141, 302] width 117 height 11
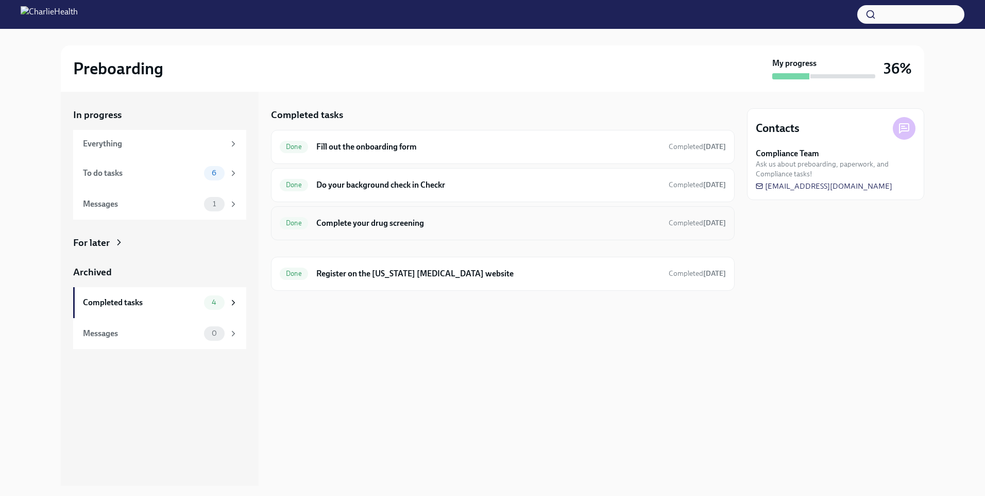
click at [368, 227] on h6 "Complete your drug screening" at bounding box center [488, 222] width 344 height 11
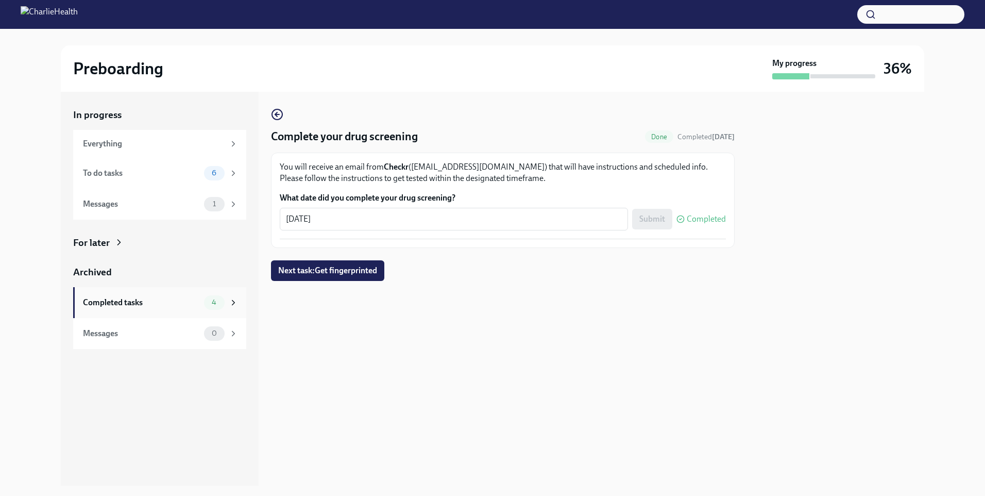
click at [159, 303] on div "Completed tasks" at bounding box center [141, 302] width 117 height 11
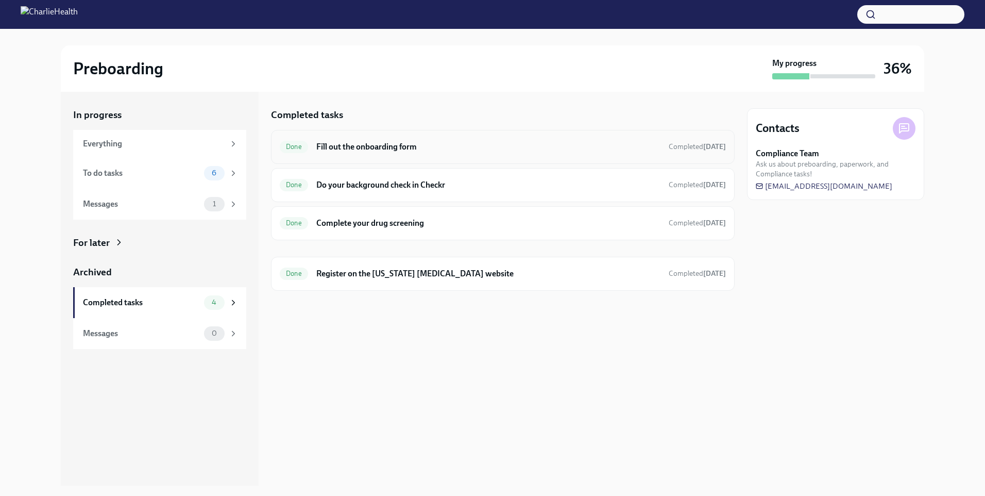
click at [348, 148] on h6 "Fill out the onboarding form" at bounding box center [488, 146] width 344 height 11
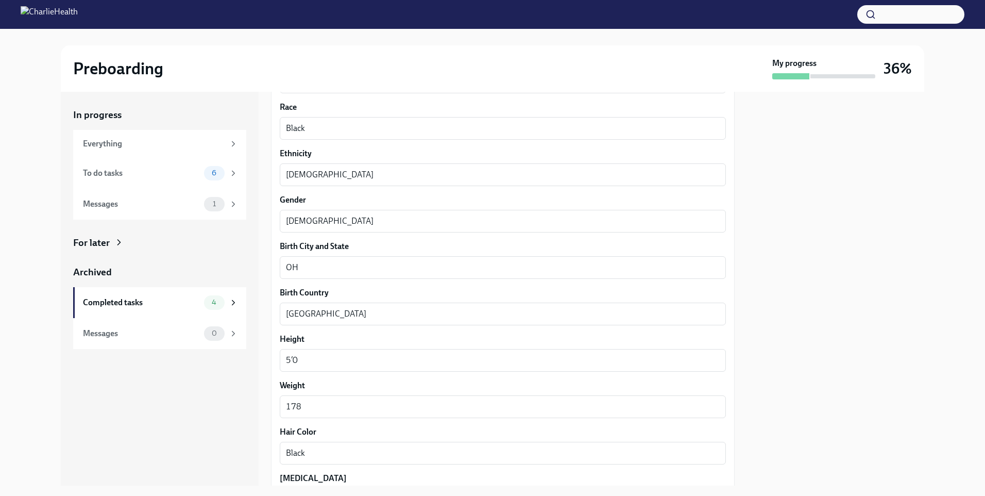
scroll to position [847, 0]
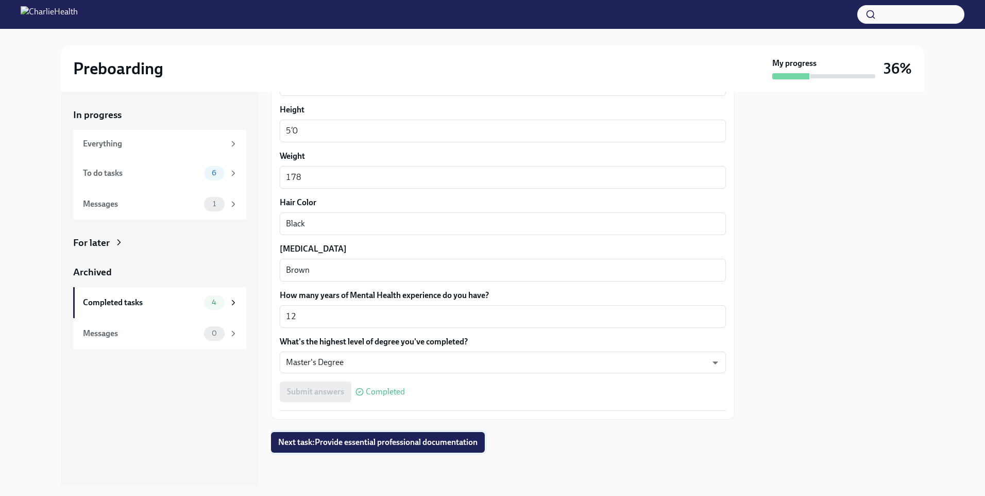
click at [374, 438] on span "Next task : Provide essential professional documentation" at bounding box center [377, 442] width 199 height 10
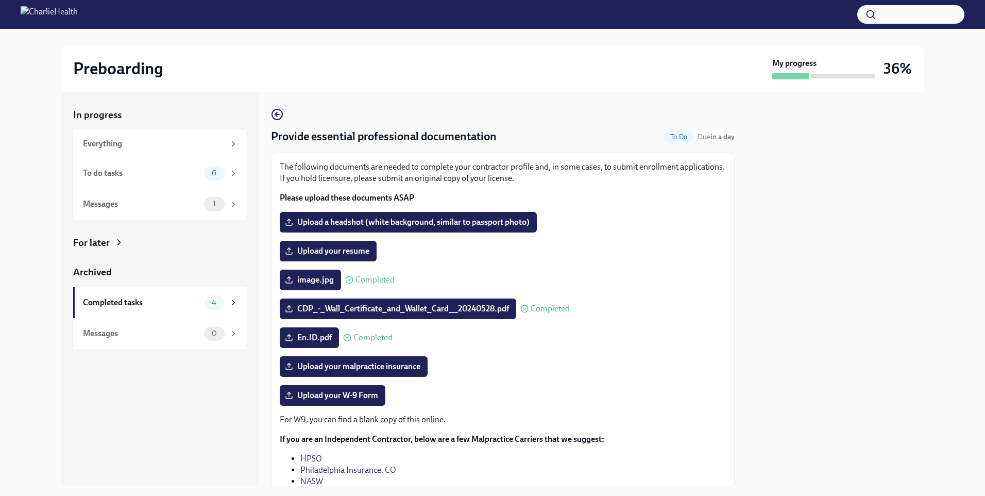
scroll to position [105, 0]
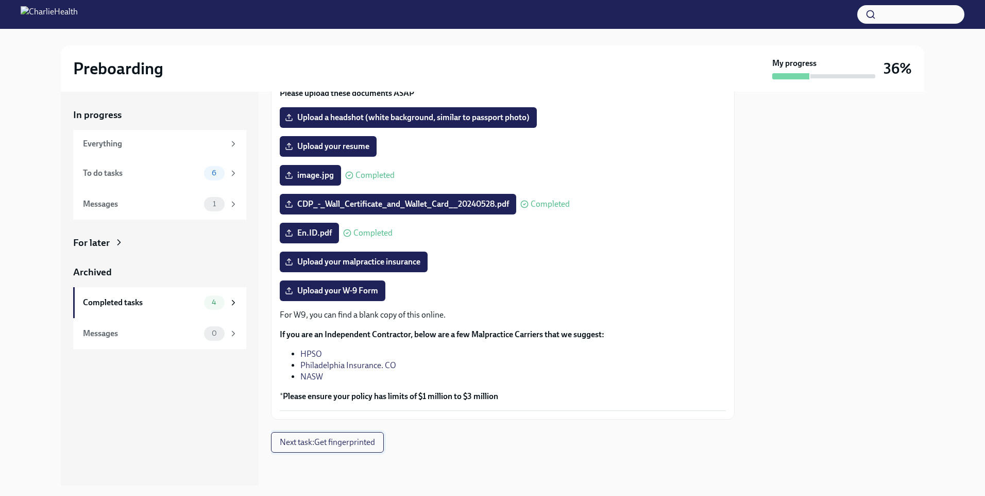
click at [343, 444] on span "Next task : Get fingerprinted" at bounding box center [327, 442] width 95 height 10
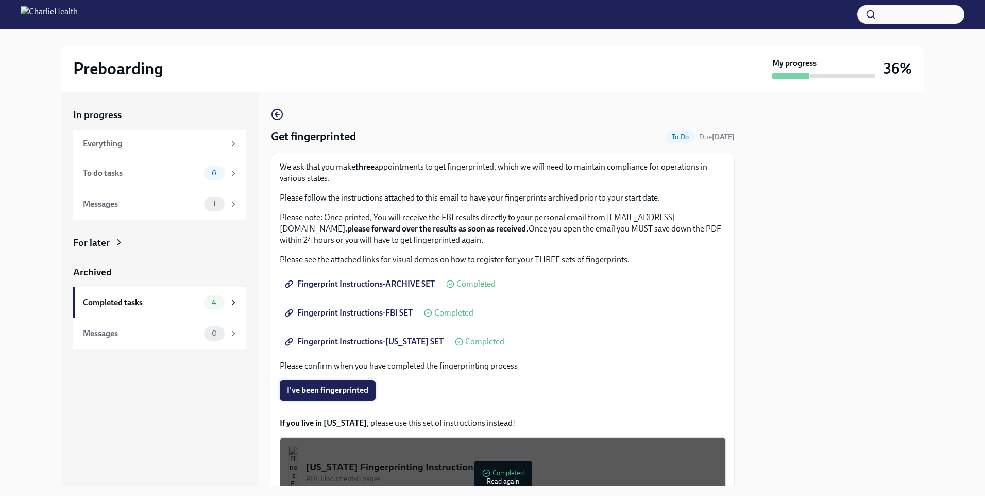
scroll to position [106, 0]
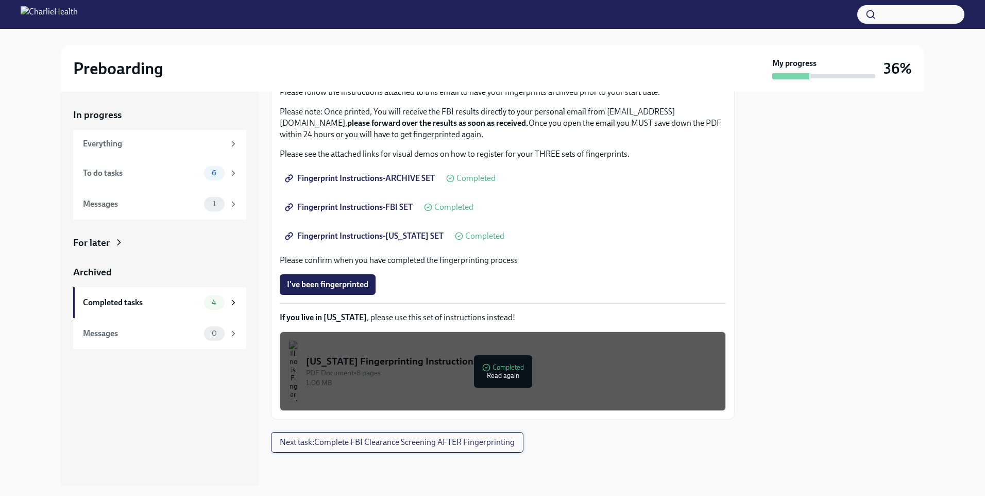
click at [461, 445] on span "Next task : Complete FBI Clearance Screening AFTER Fingerprinting" at bounding box center [397, 442] width 235 height 10
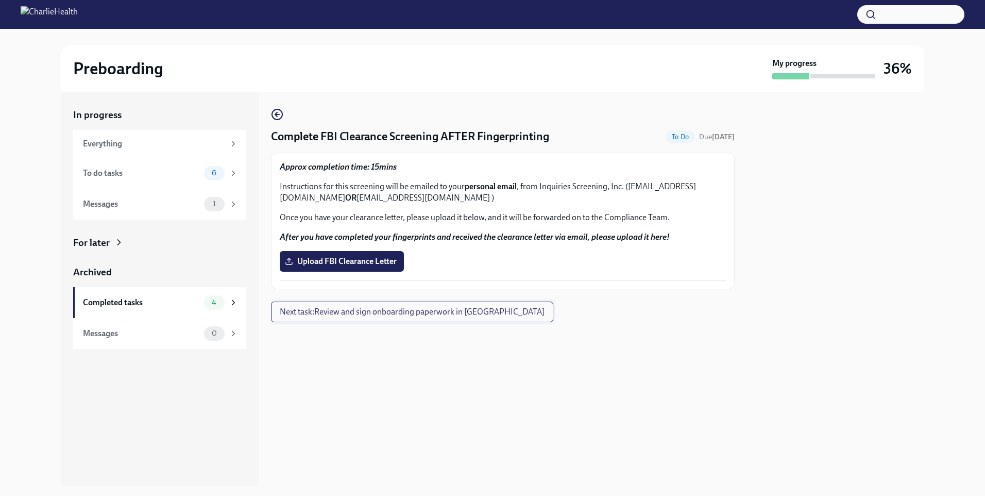
click at [337, 314] on span "Next task : Review and sign onboarding paperwork in [GEOGRAPHIC_DATA]" at bounding box center [412, 311] width 265 height 10
